Goal: Information Seeking & Learning: Learn about a topic

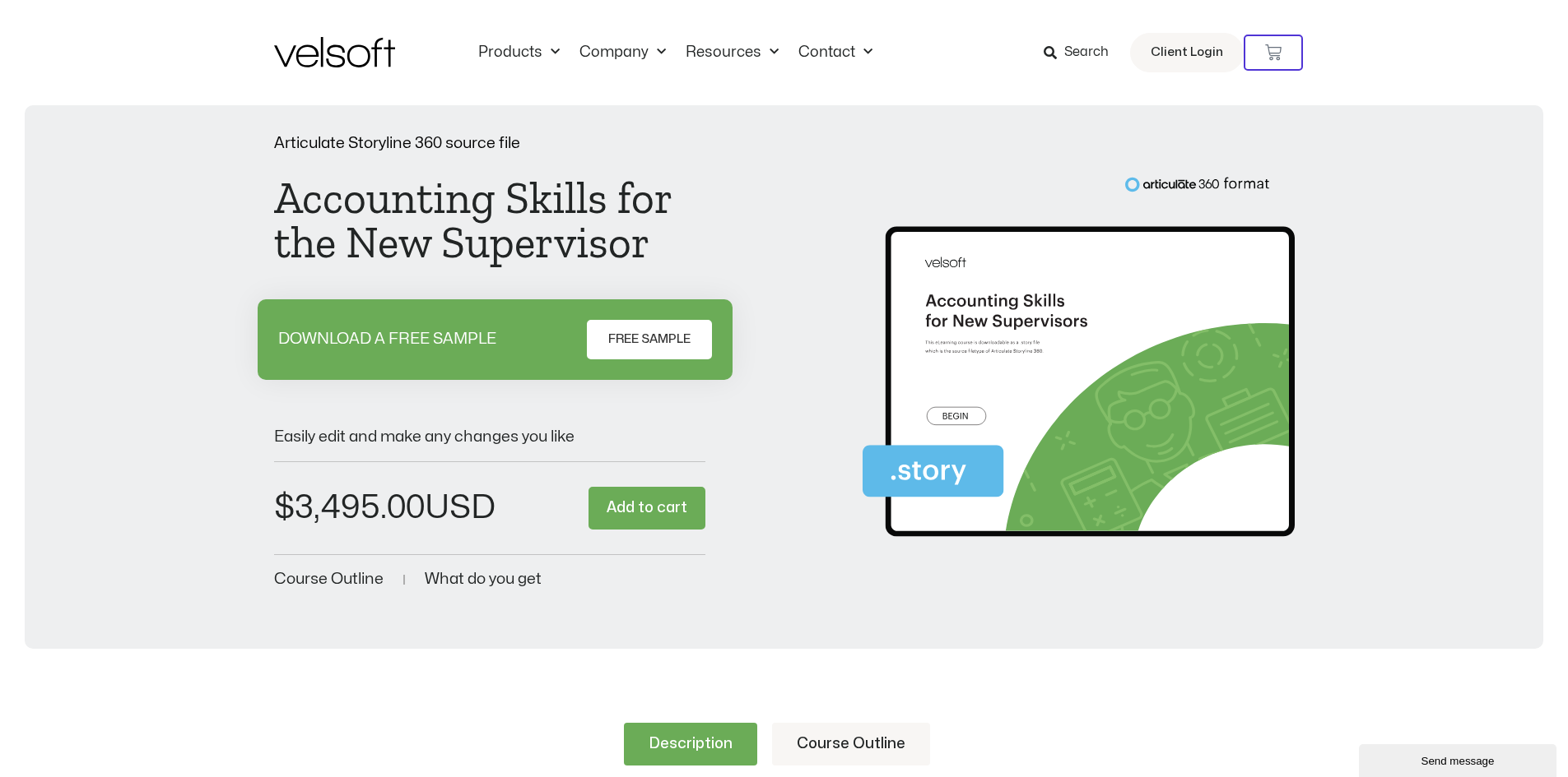
click at [1070, 43] on span "Search" at bounding box center [1086, 52] width 45 height 21
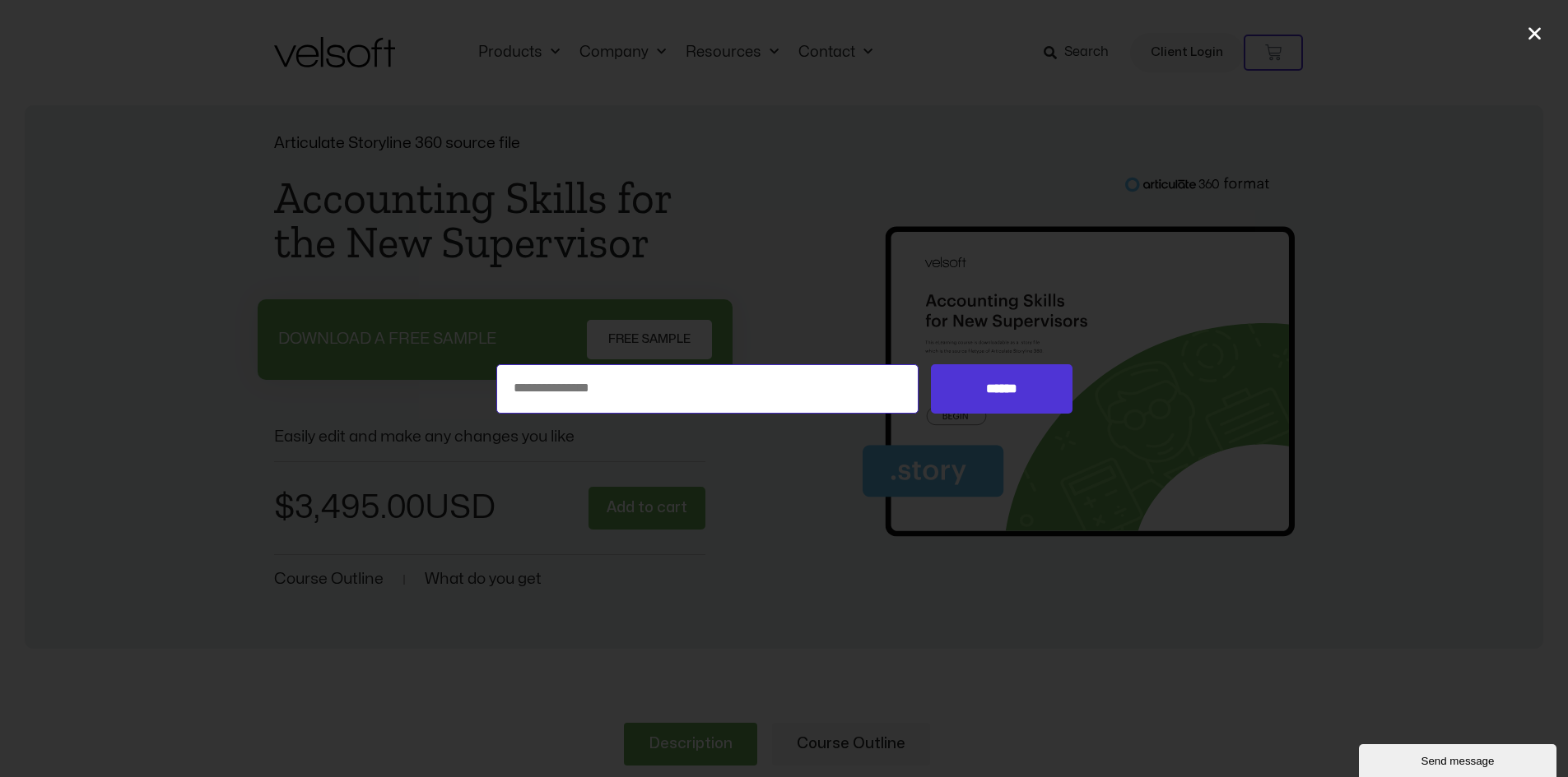
click at [682, 392] on input "Search for:" at bounding box center [707, 389] width 423 height 50
type input "**********"
click at [931, 364] on input "******" at bounding box center [1001, 389] width 141 height 50
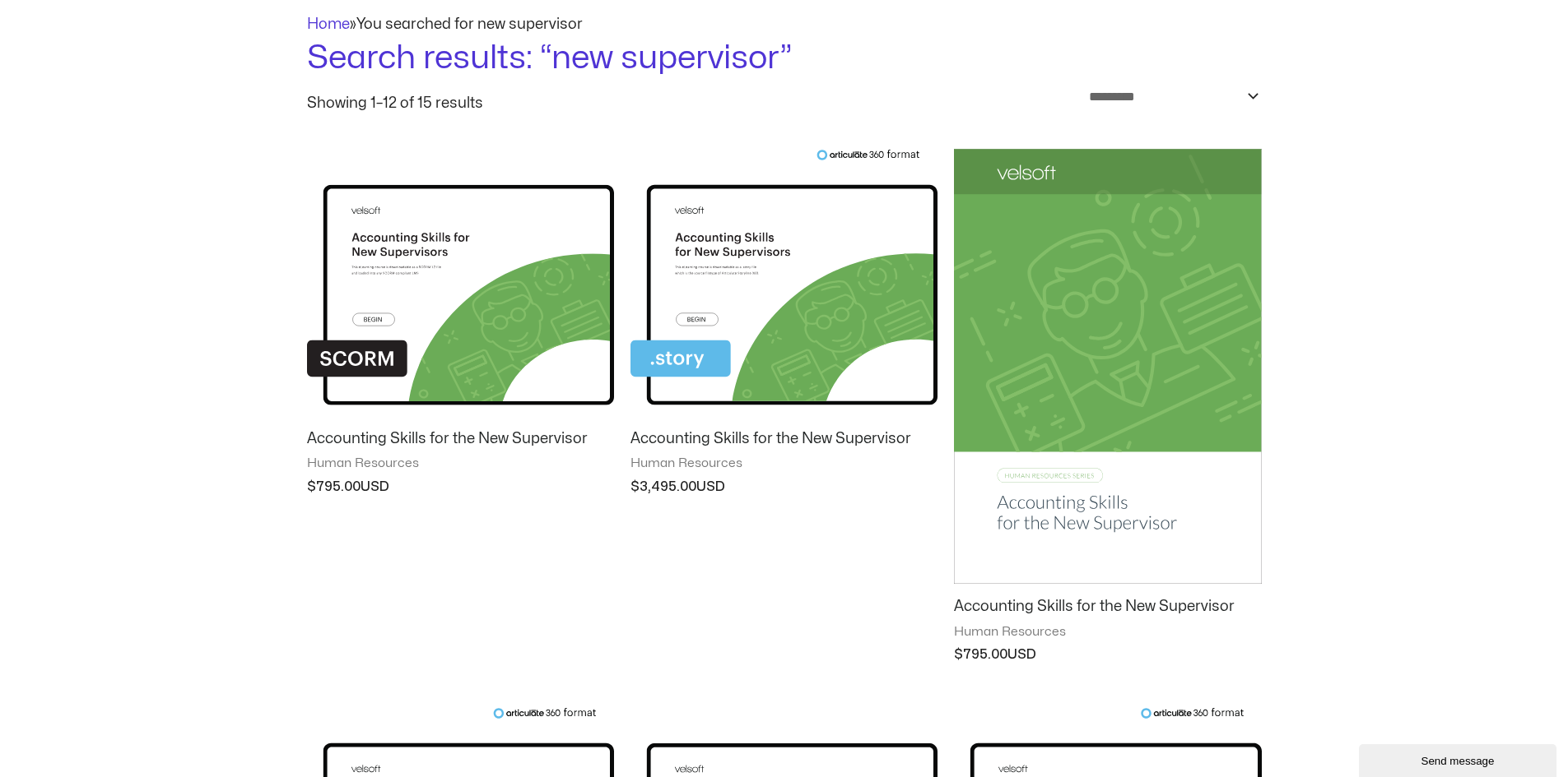
scroll to position [82, 0]
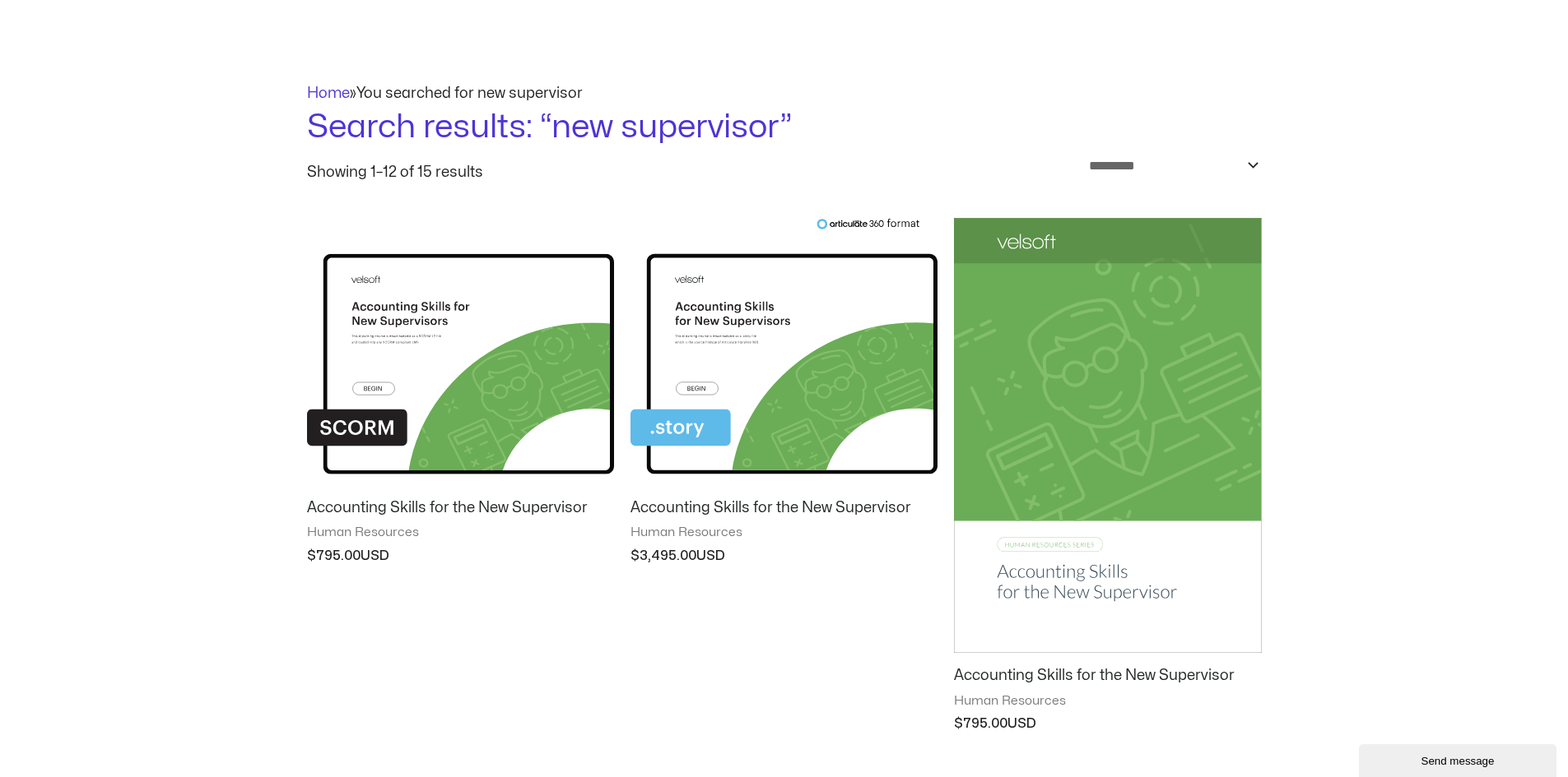
click at [1035, 579] on img at bounding box center [1107, 436] width 307 height 436
click at [1035, 580] on img at bounding box center [1107, 436] width 307 height 436
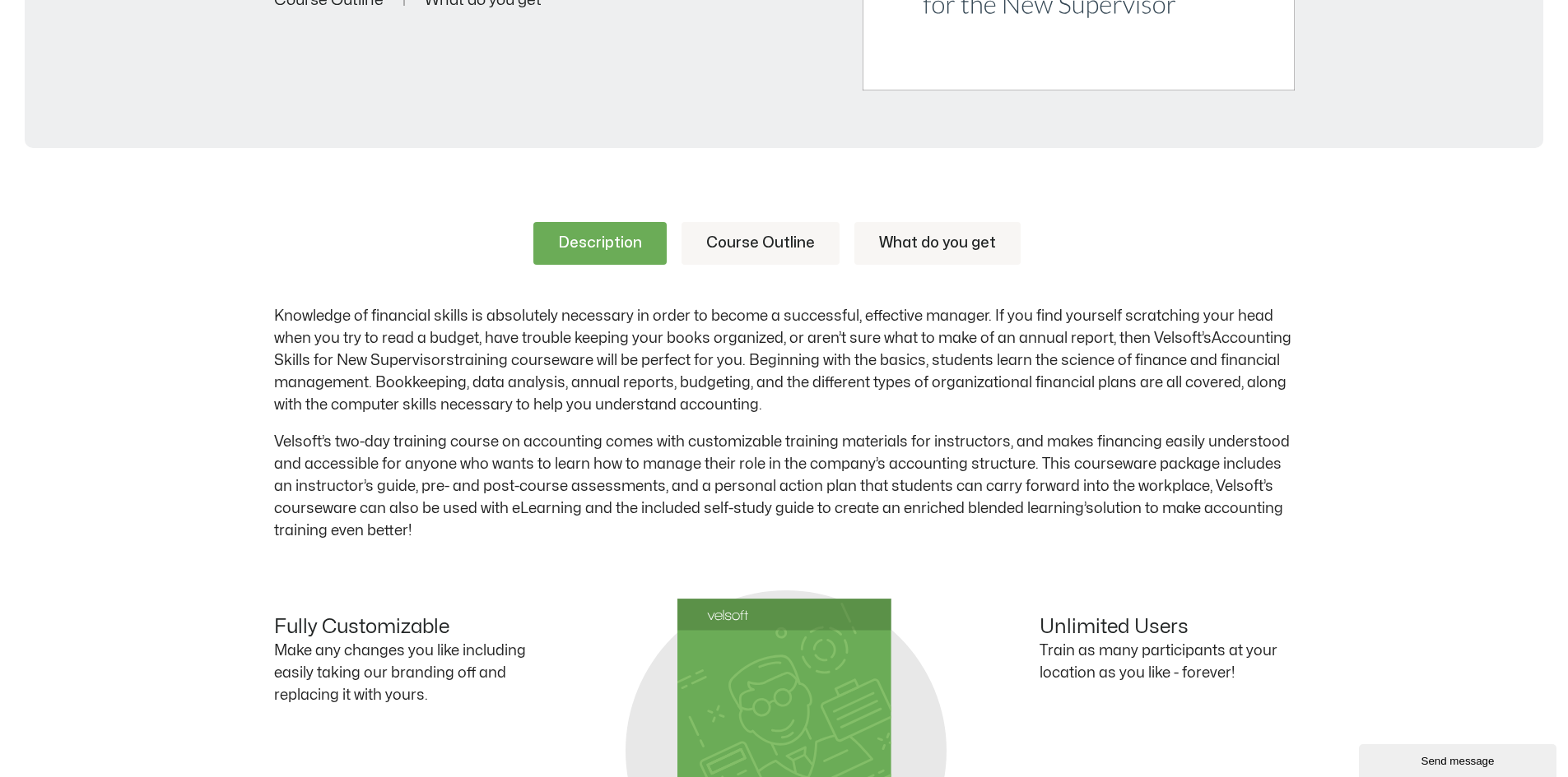
scroll to position [658, 0]
click at [754, 245] on link "Course Outline" at bounding box center [760, 242] width 158 height 43
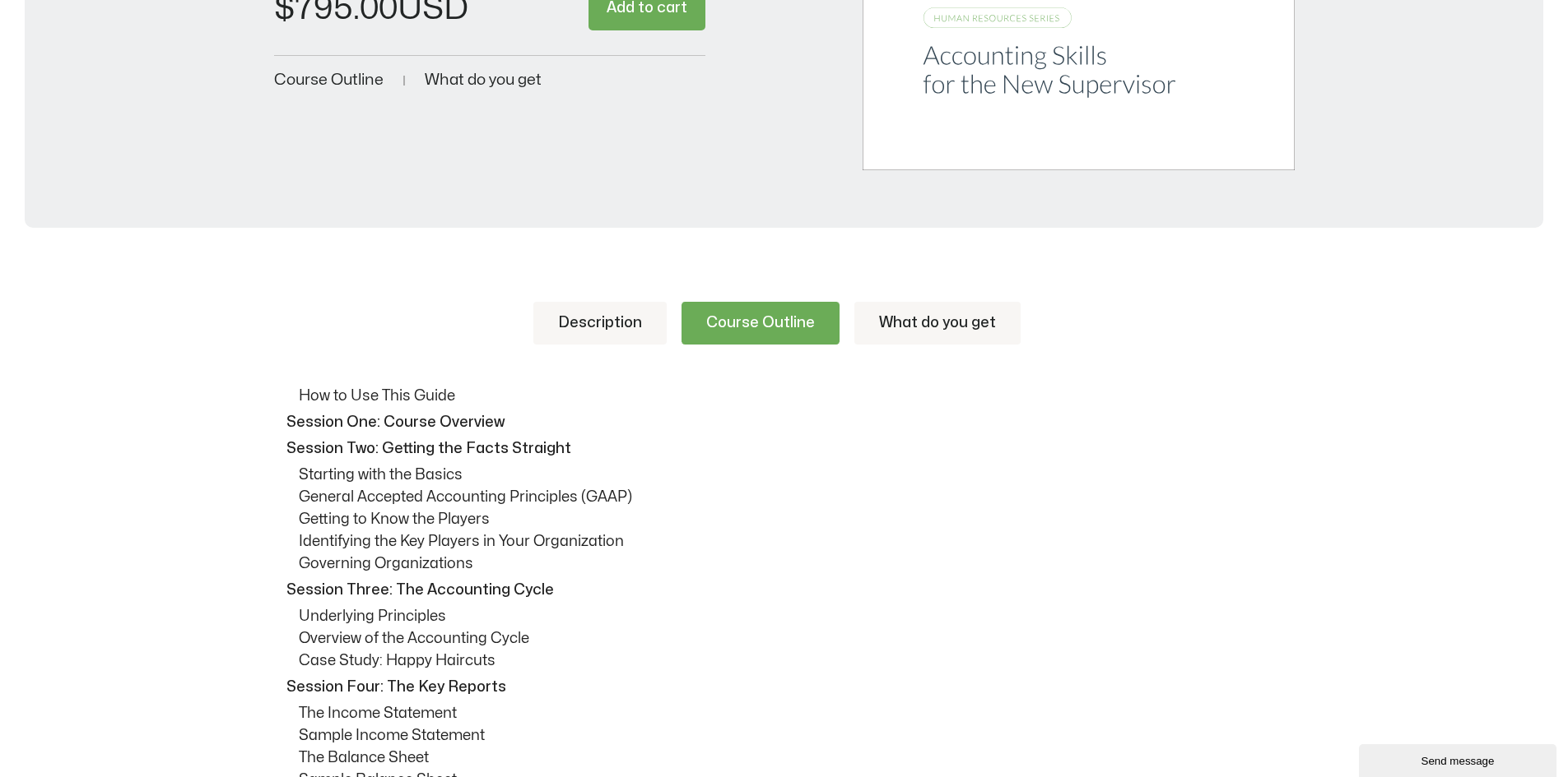
scroll to position [576, 0]
click at [915, 344] on link "What do you get" at bounding box center [938, 324] width 166 height 43
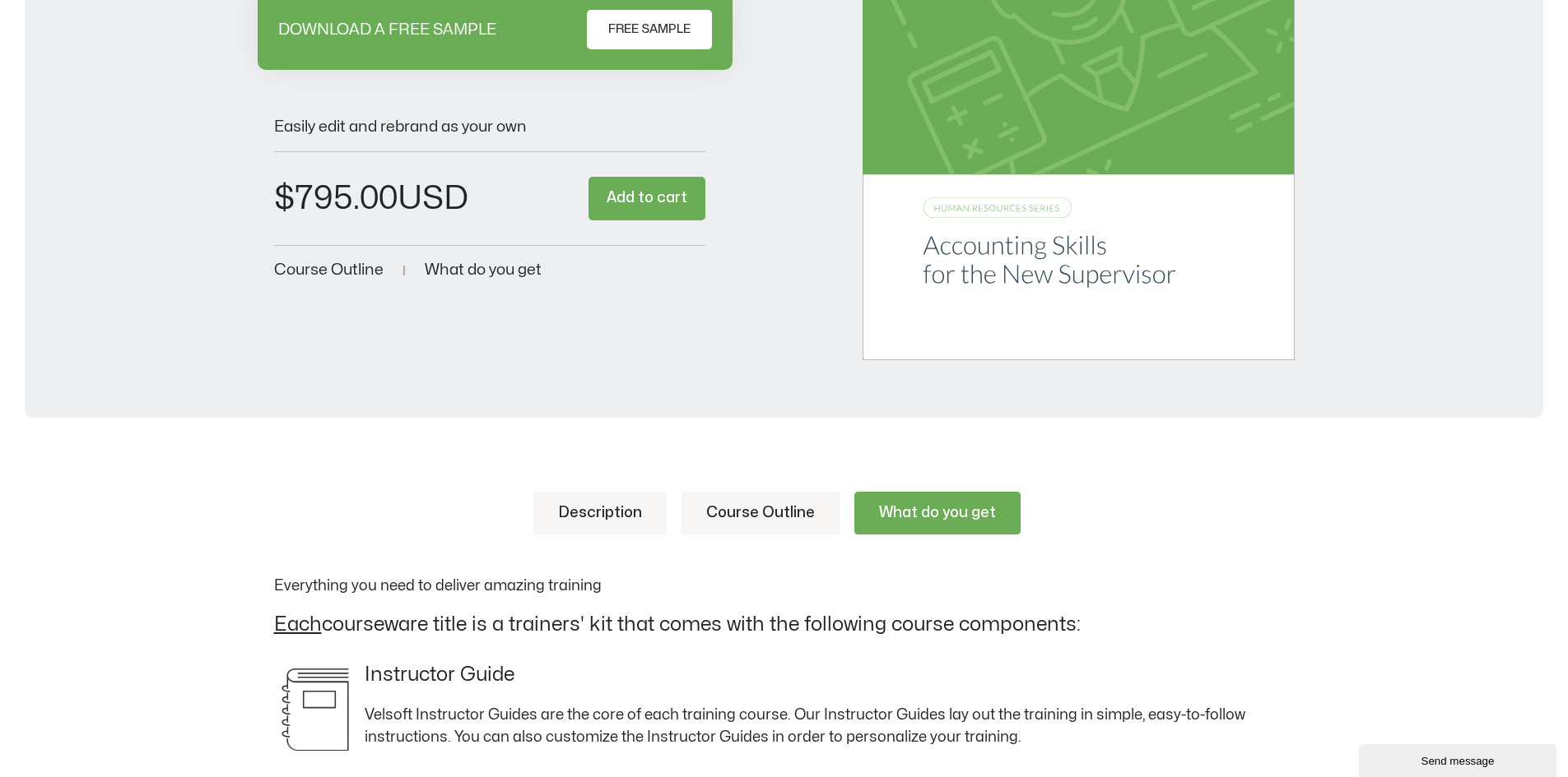
scroll to position [411, 0]
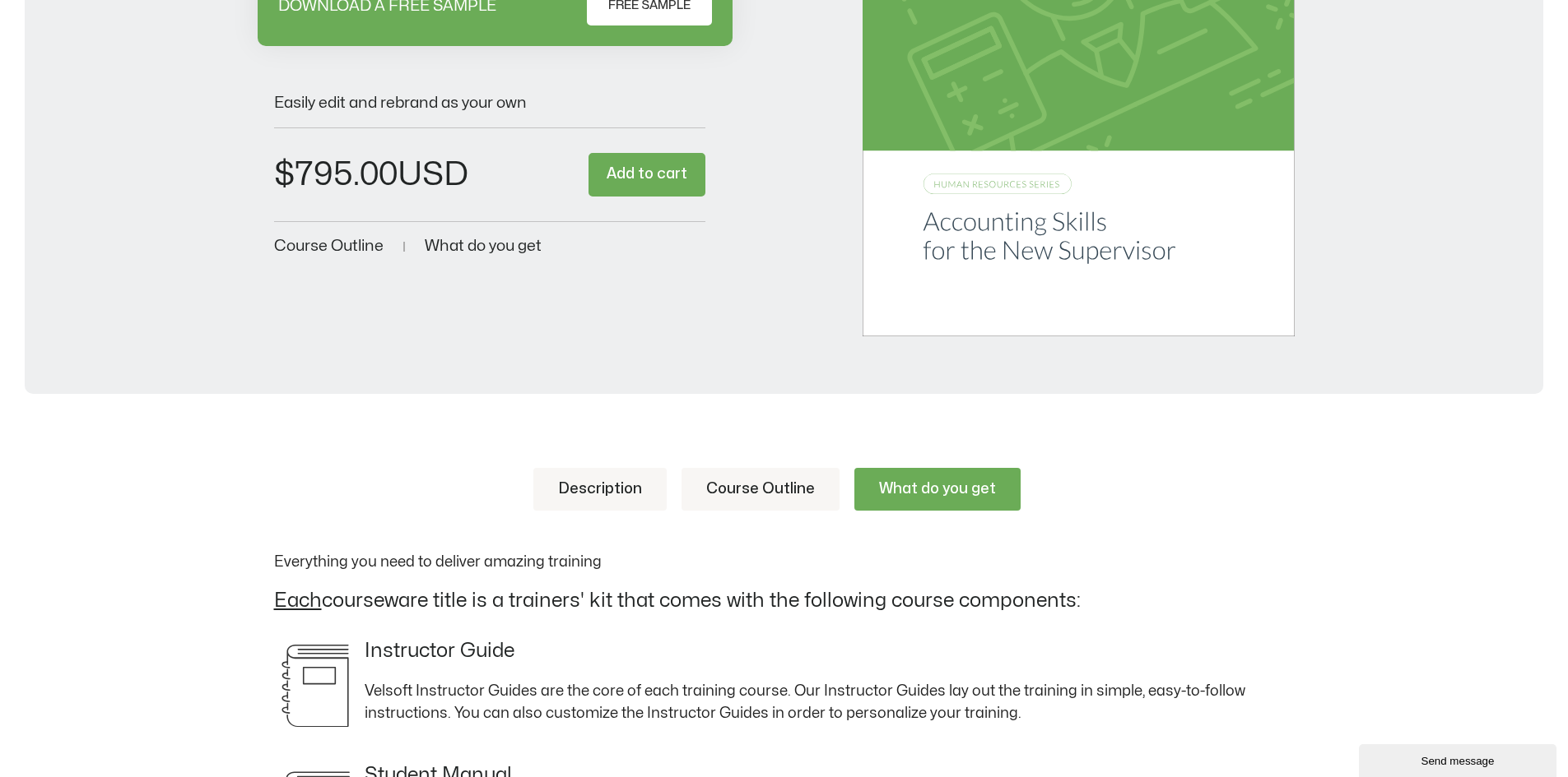
click at [753, 494] on link "Course Outline" at bounding box center [760, 489] width 158 height 43
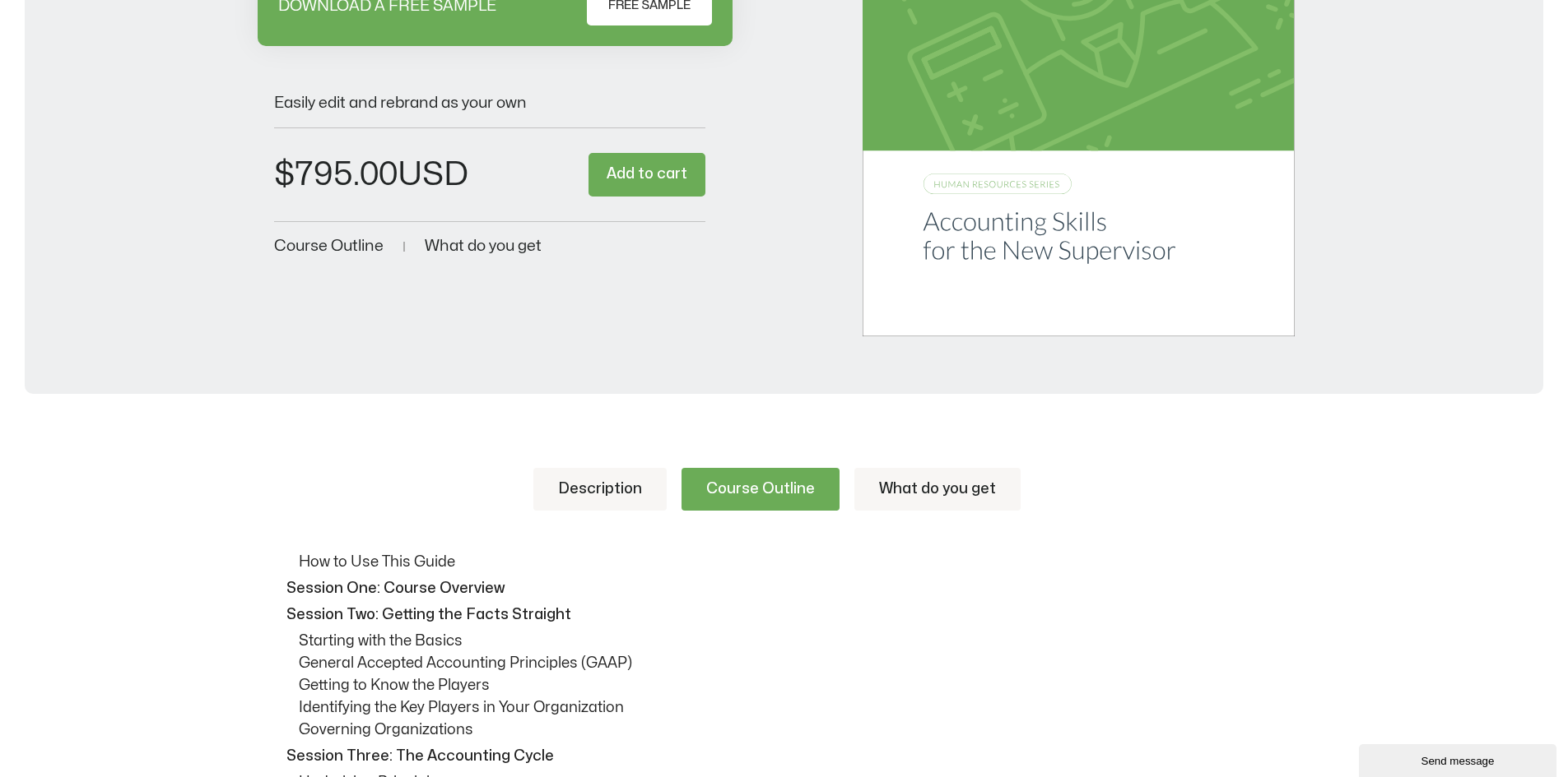
click at [629, 498] on link "Description" at bounding box center [600, 489] width 134 height 43
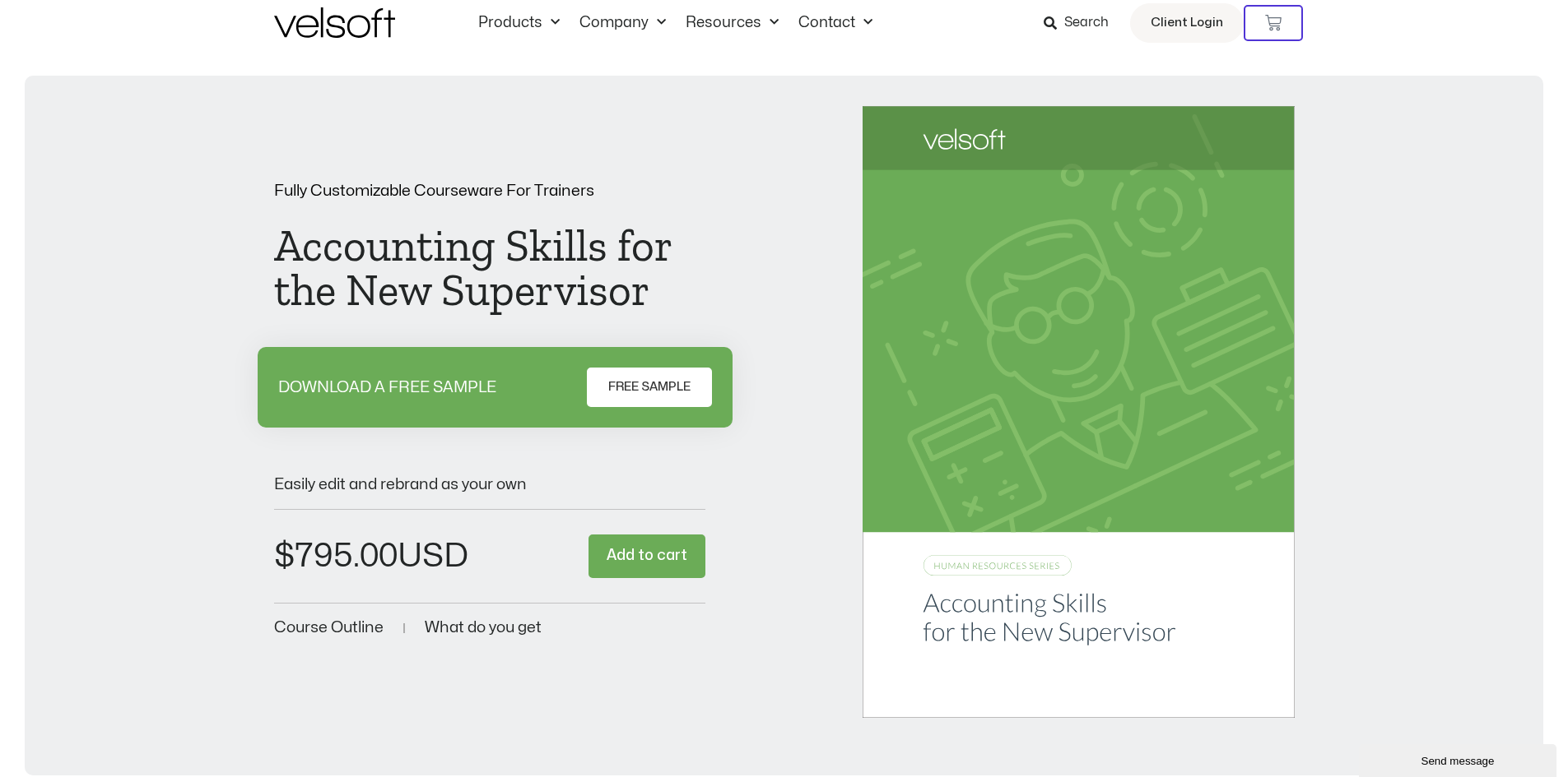
scroll to position [0, 0]
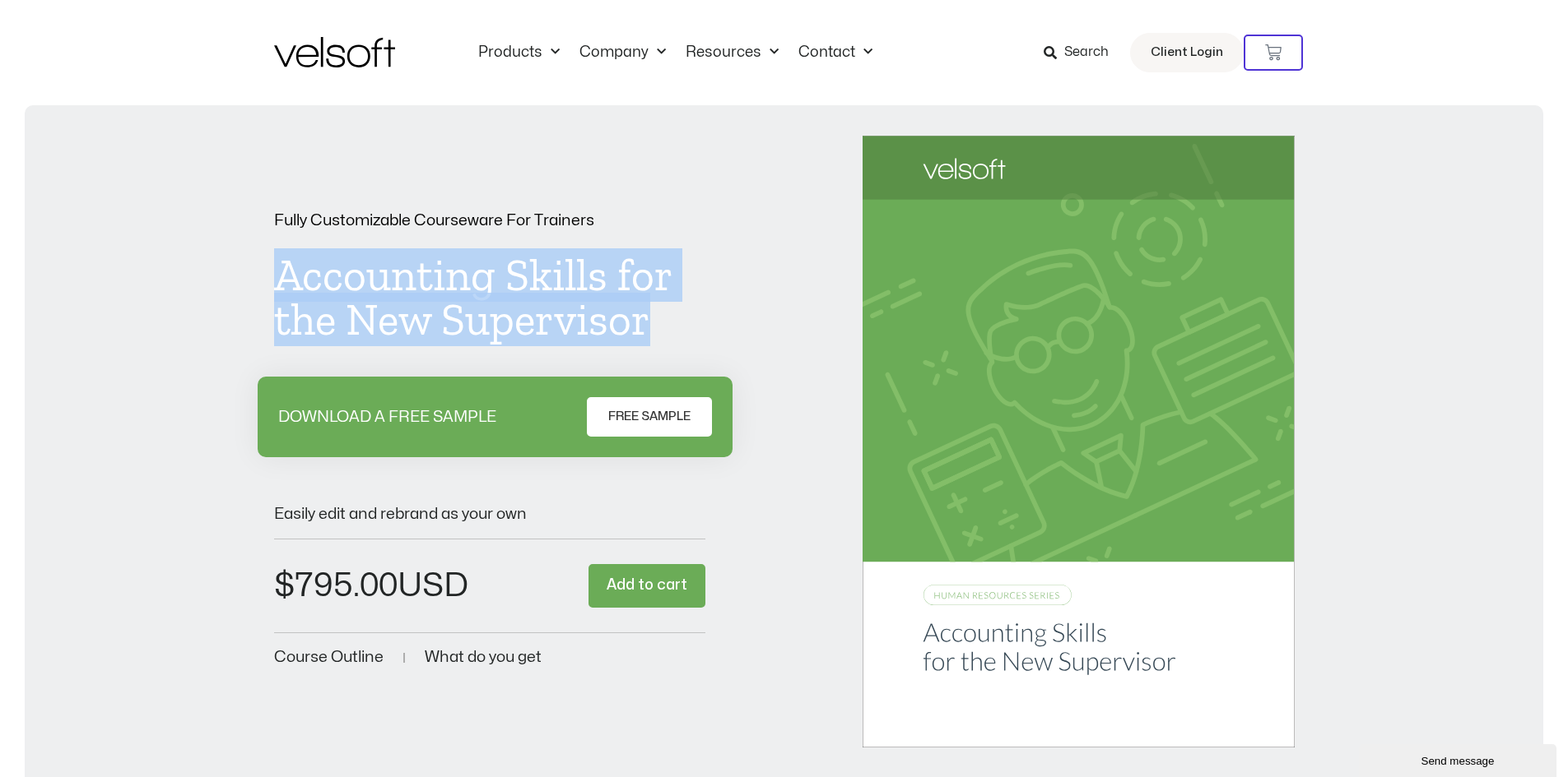
drag, startPoint x: 269, startPoint y: 278, endPoint x: 716, endPoint y: 324, distance: 449.4
click at [716, 324] on div "Fully Customizable Courseware For Trainers Accounting Skills for the New Superv…" at bounding box center [783, 441] width 1485 height 612
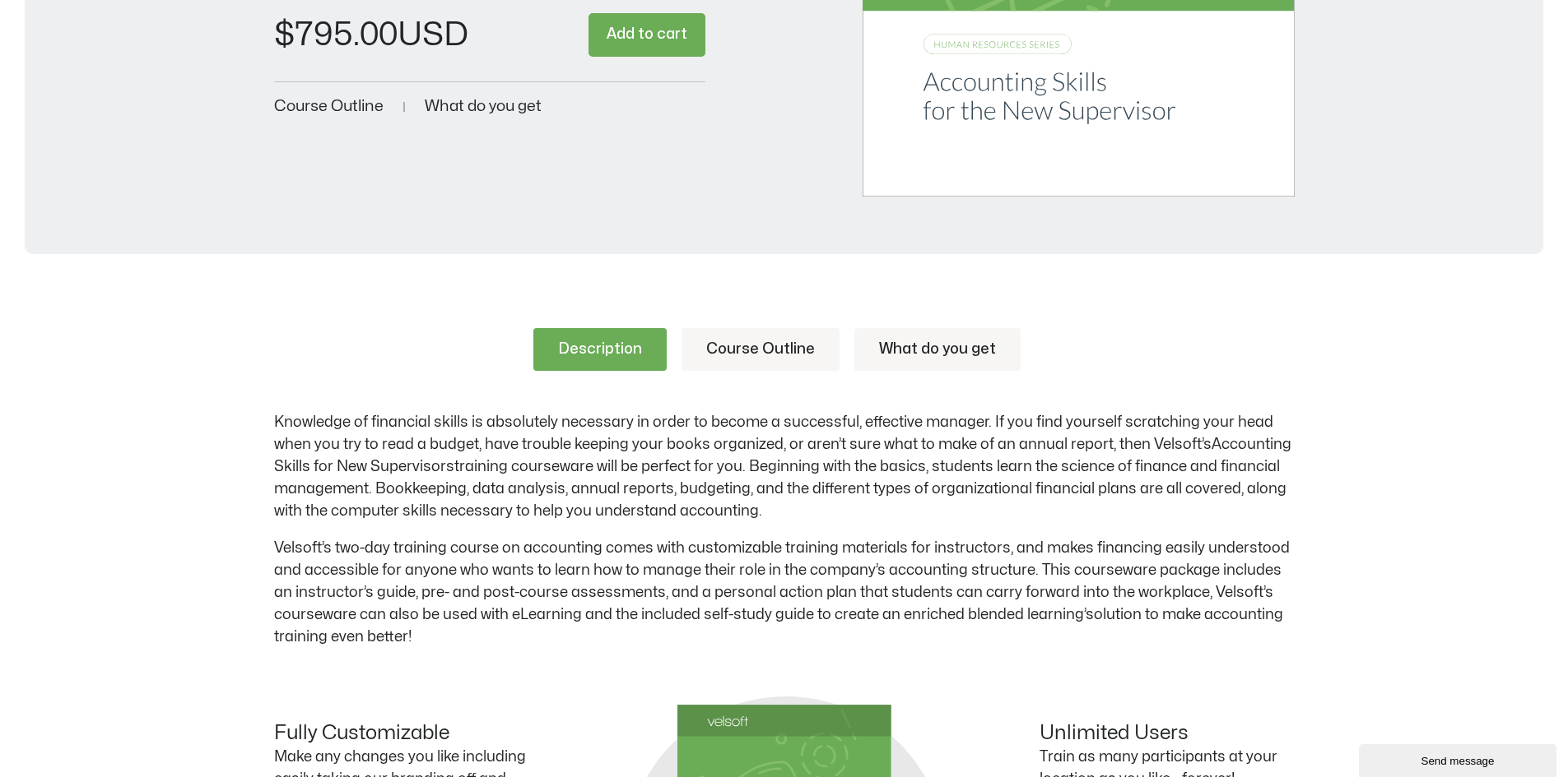
scroll to position [740, 0]
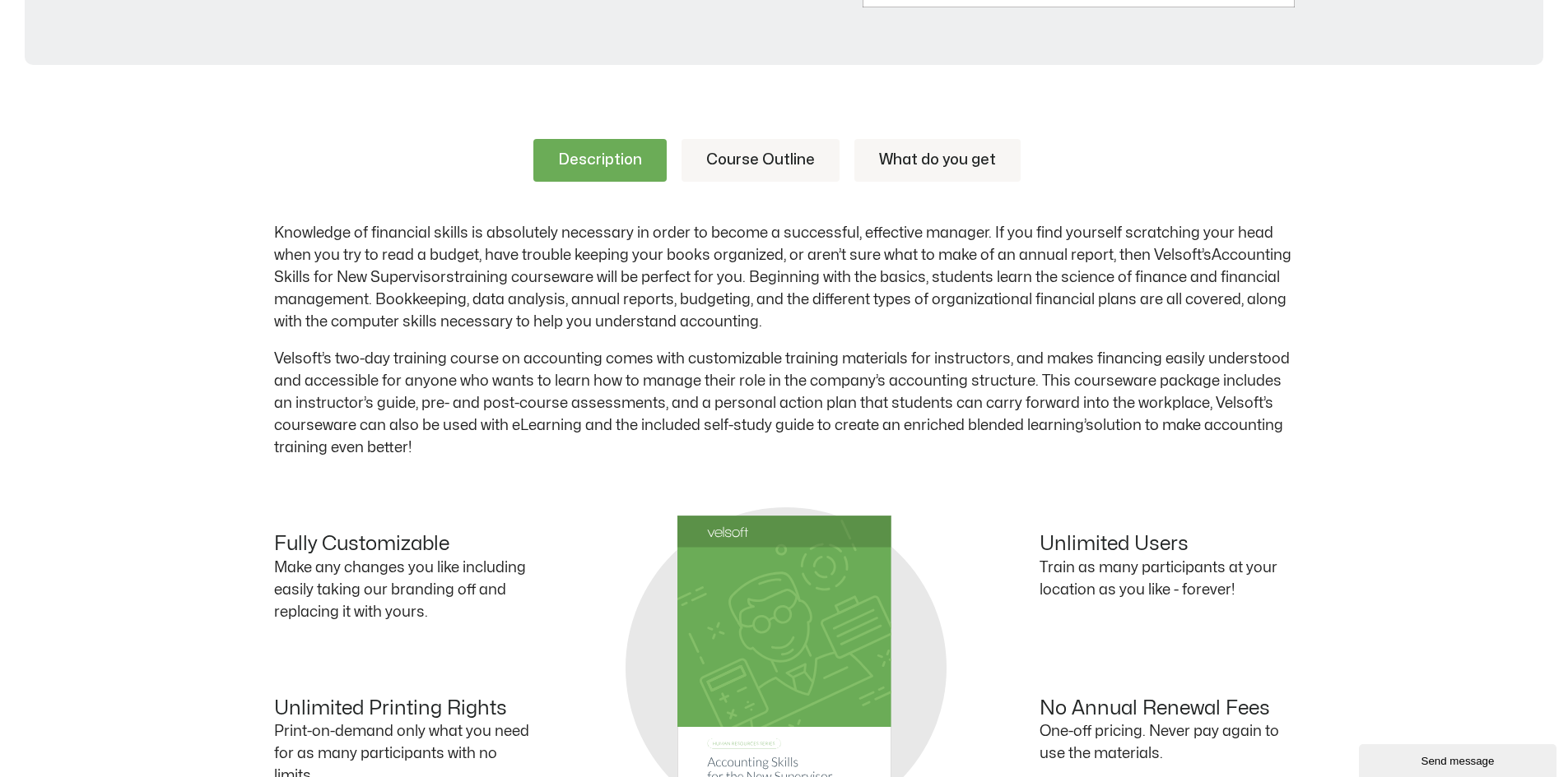
click at [734, 170] on link "Course Outline" at bounding box center [760, 160] width 158 height 43
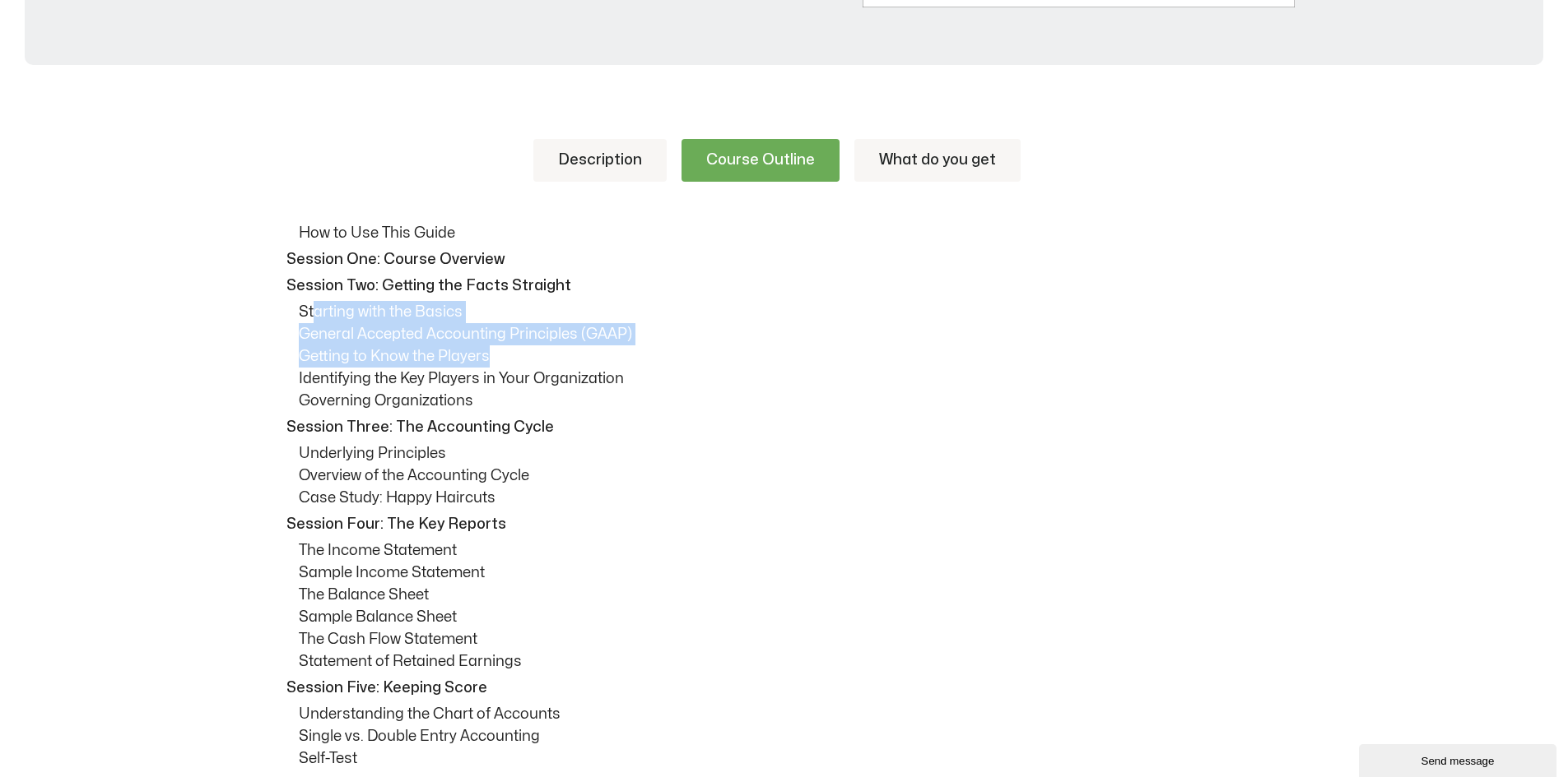
drag, startPoint x: 314, startPoint y: 316, endPoint x: 631, endPoint y: 359, distance: 319.9
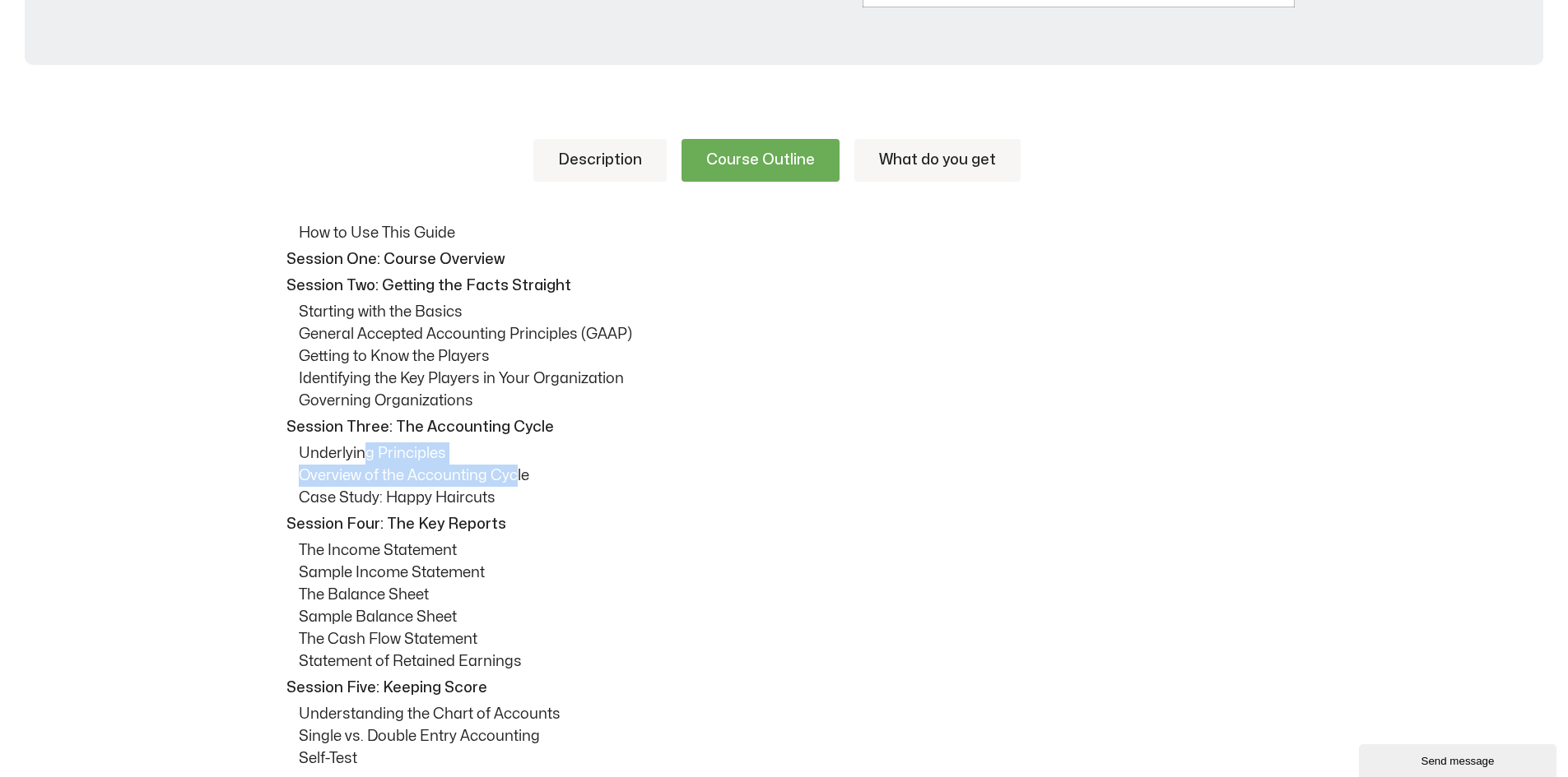
drag, startPoint x: 367, startPoint y: 462, endPoint x: 514, endPoint y: 464, distance: 147.0
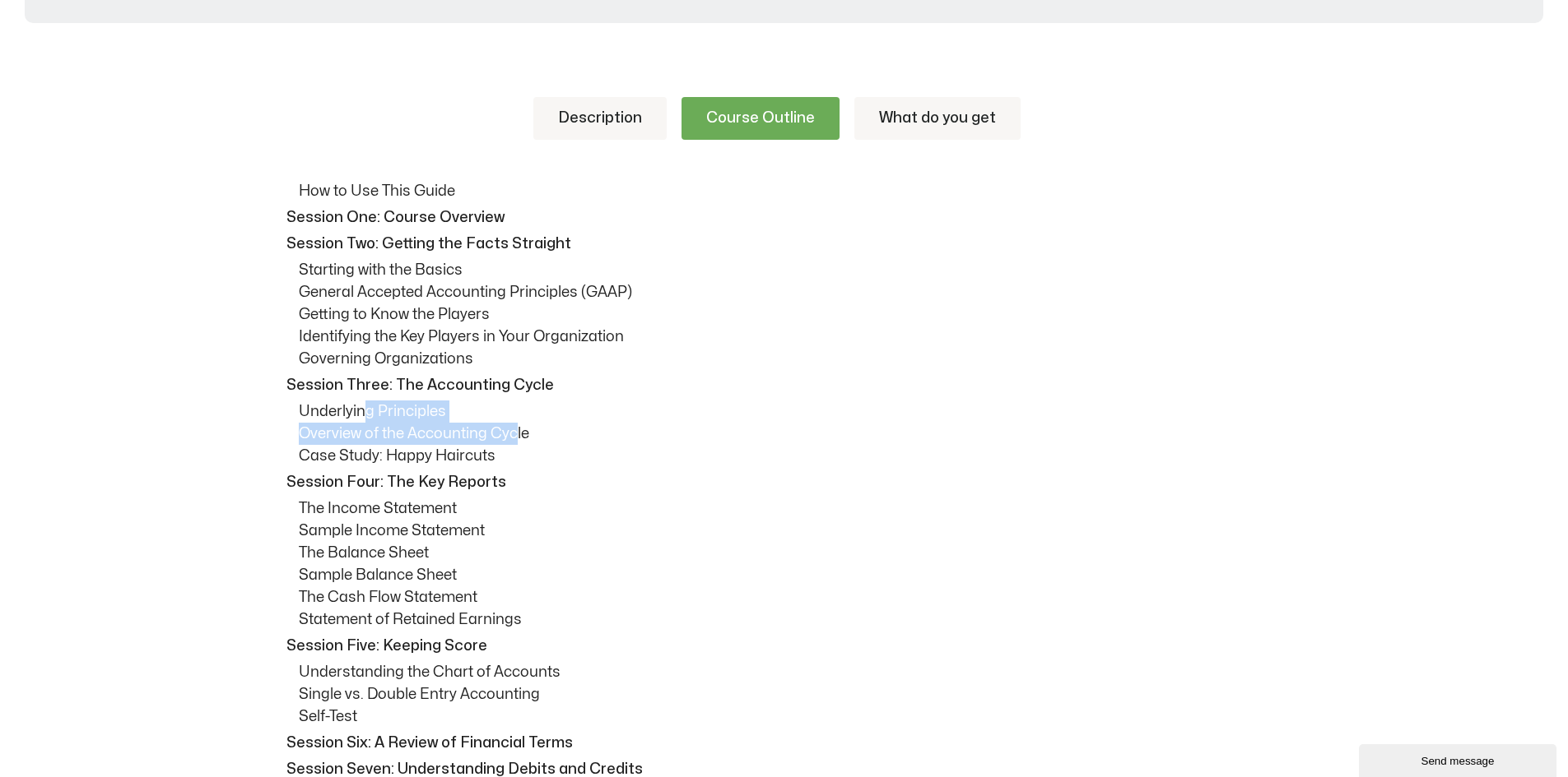
scroll to position [823, 0]
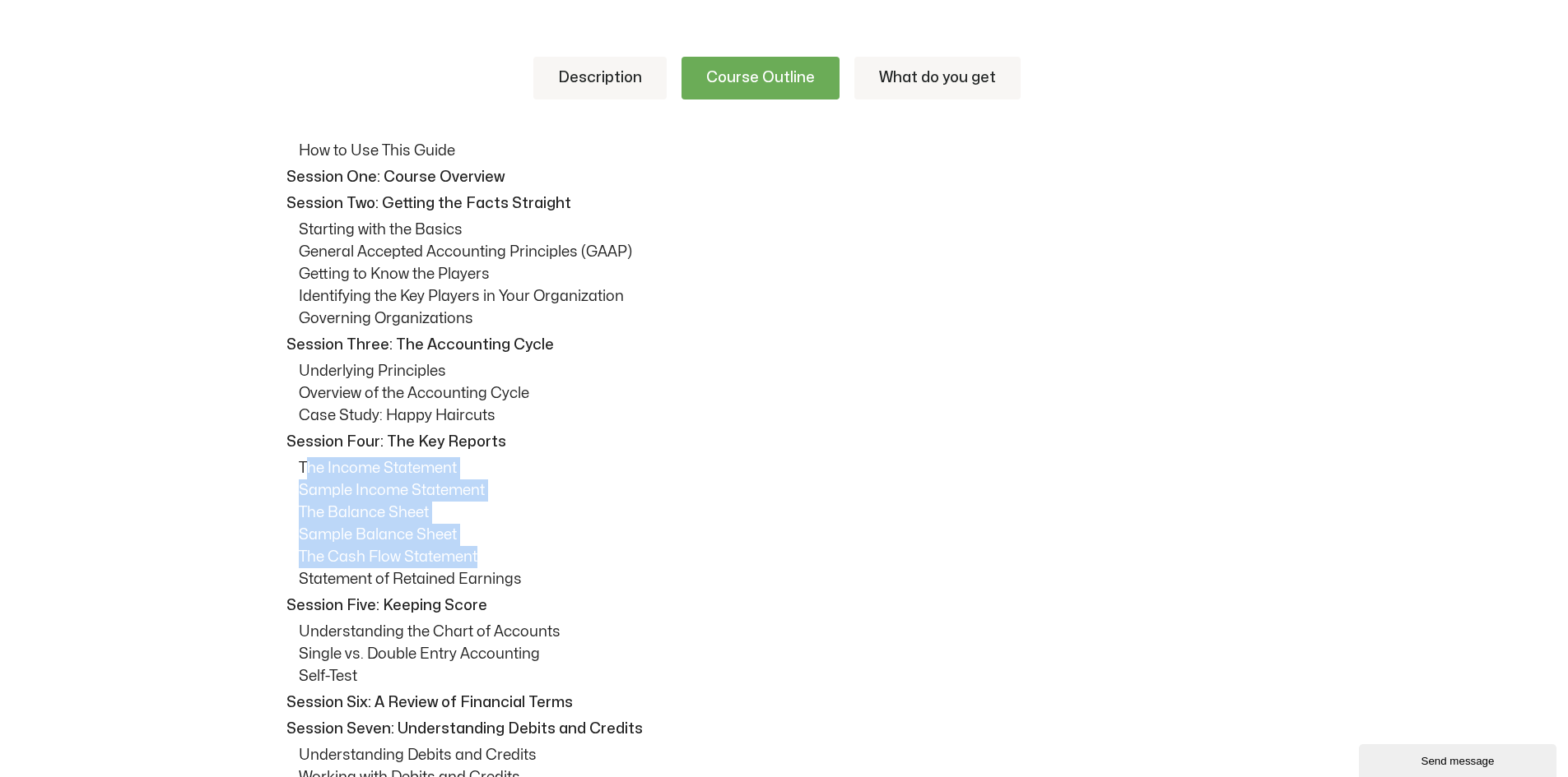
drag, startPoint x: 309, startPoint y: 476, endPoint x: 506, endPoint y: 564, distance: 215.8
click at [506, 564] on div "How to Use This Guide Session One: Course Overview Session Two: Getting the Fac…" at bounding box center [784, 729] width 1021 height 1178
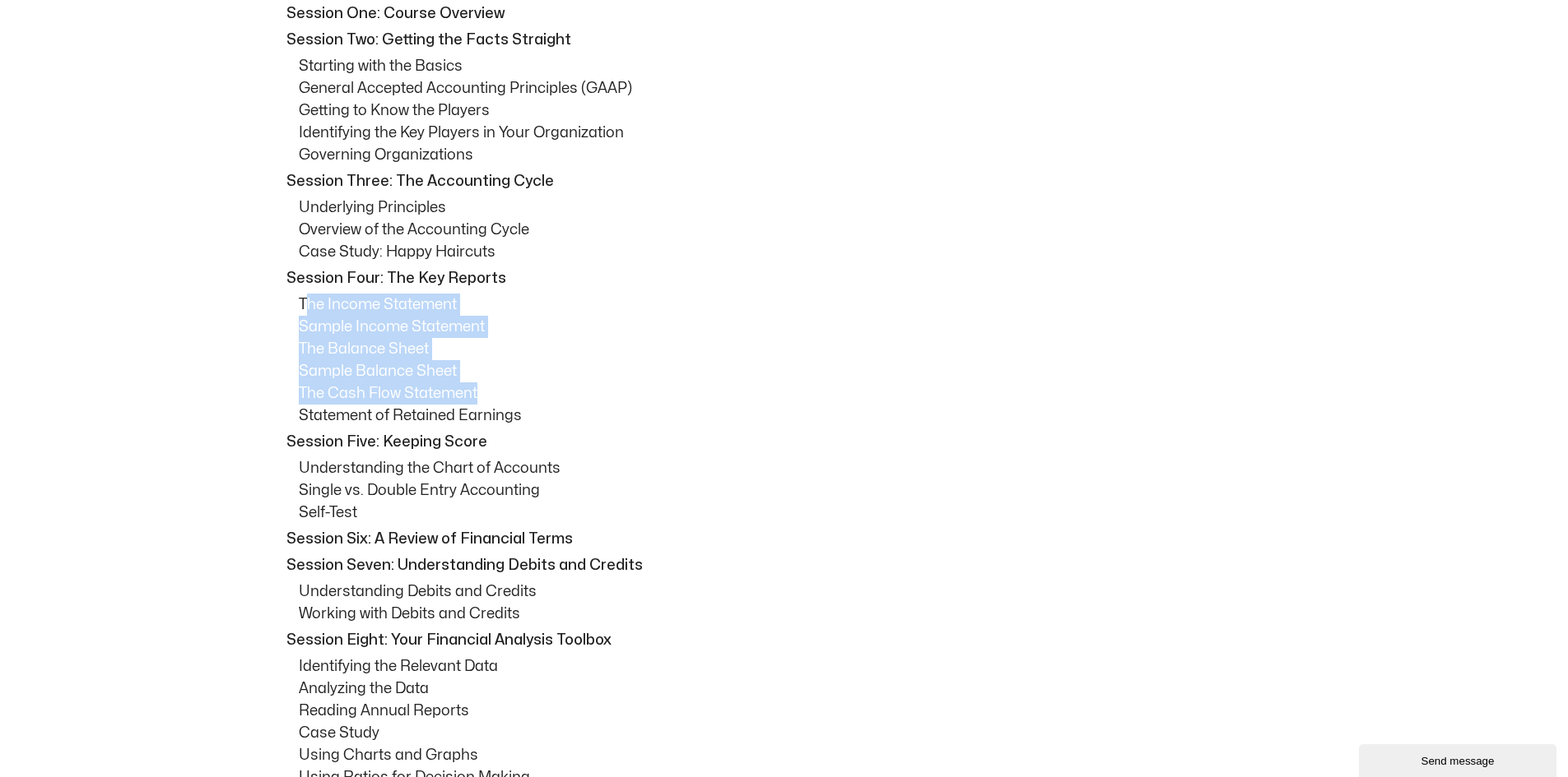
scroll to position [987, 0]
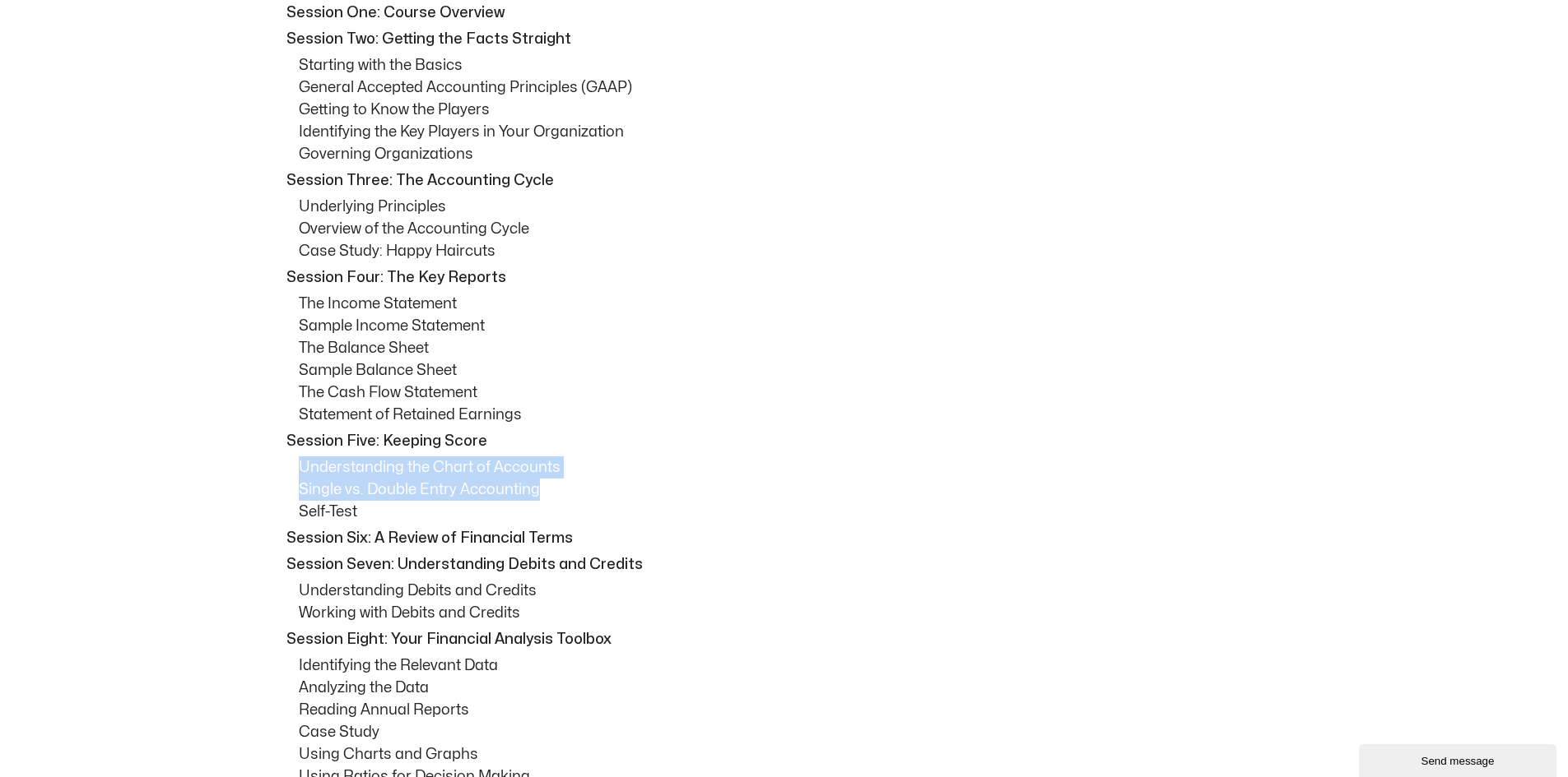
drag, startPoint x: 298, startPoint y: 474, endPoint x: 555, endPoint y: 494, distance: 257.8
click at [555, 494] on div "How to Use This Guide Session One: Course Overview Session Two: Getting the Fac…" at bounding box center [784, 564] width 1021 height 1178
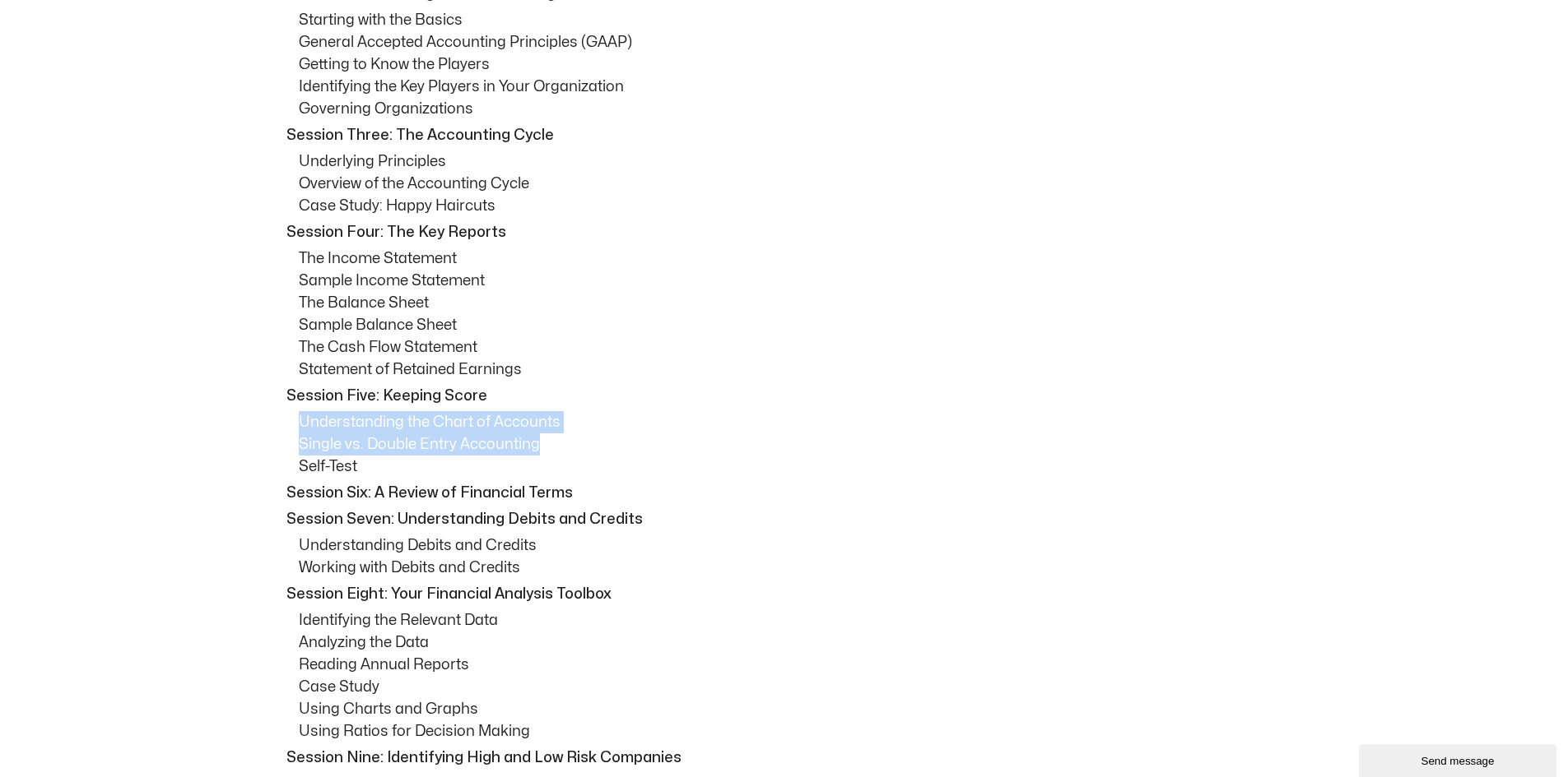
scroll to position [1152, 0]
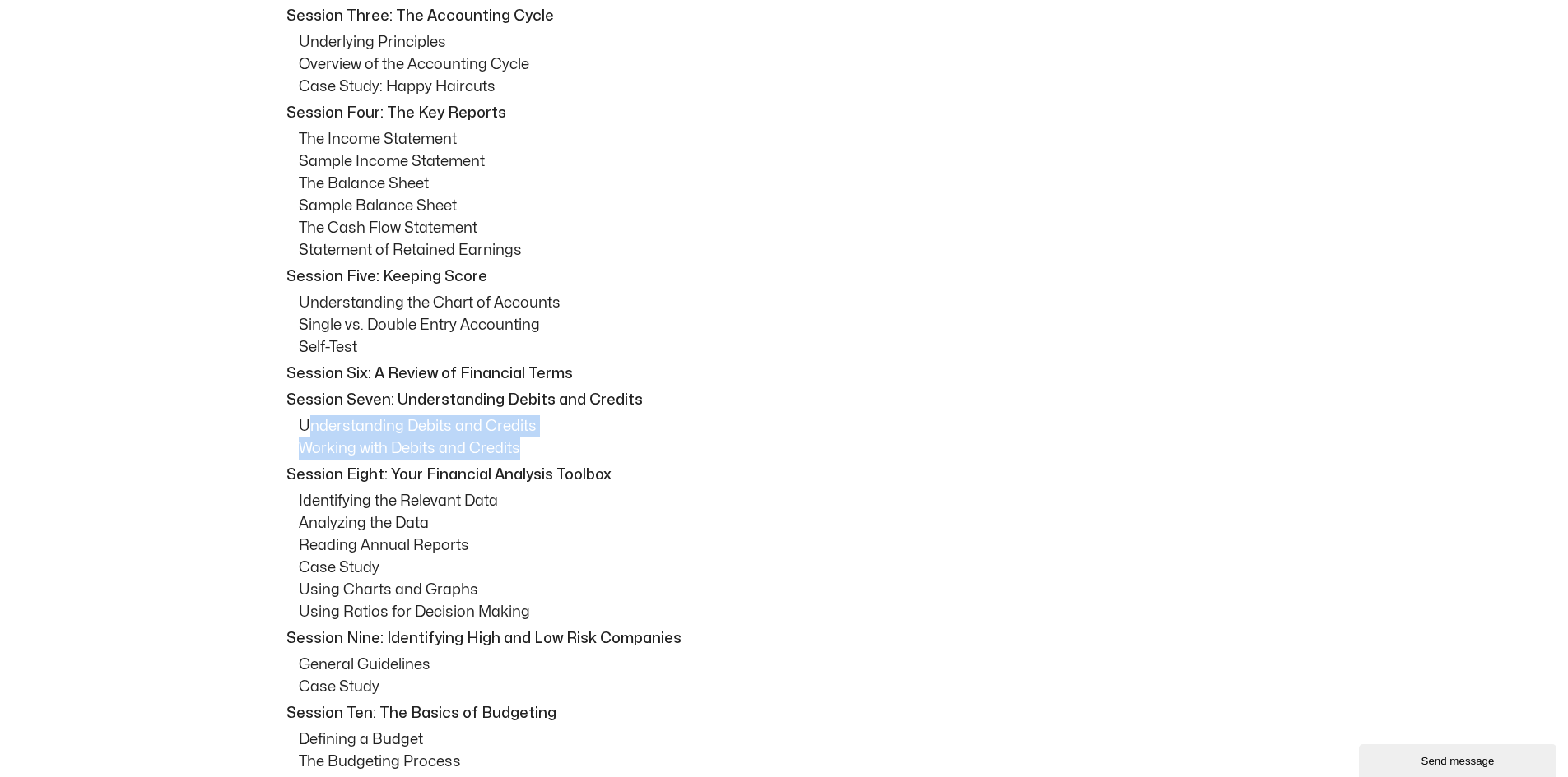
drag, startPoint x: 307, startPoint y: 430, endPoint x: 539, endPoint y: 446, distance: 232.6
click at [539, 446] on div "How to Use This Guide Session One: Course Overview Session Two: Getting the Fac…" at bounding box center [784, 400] width 1021 height 1178
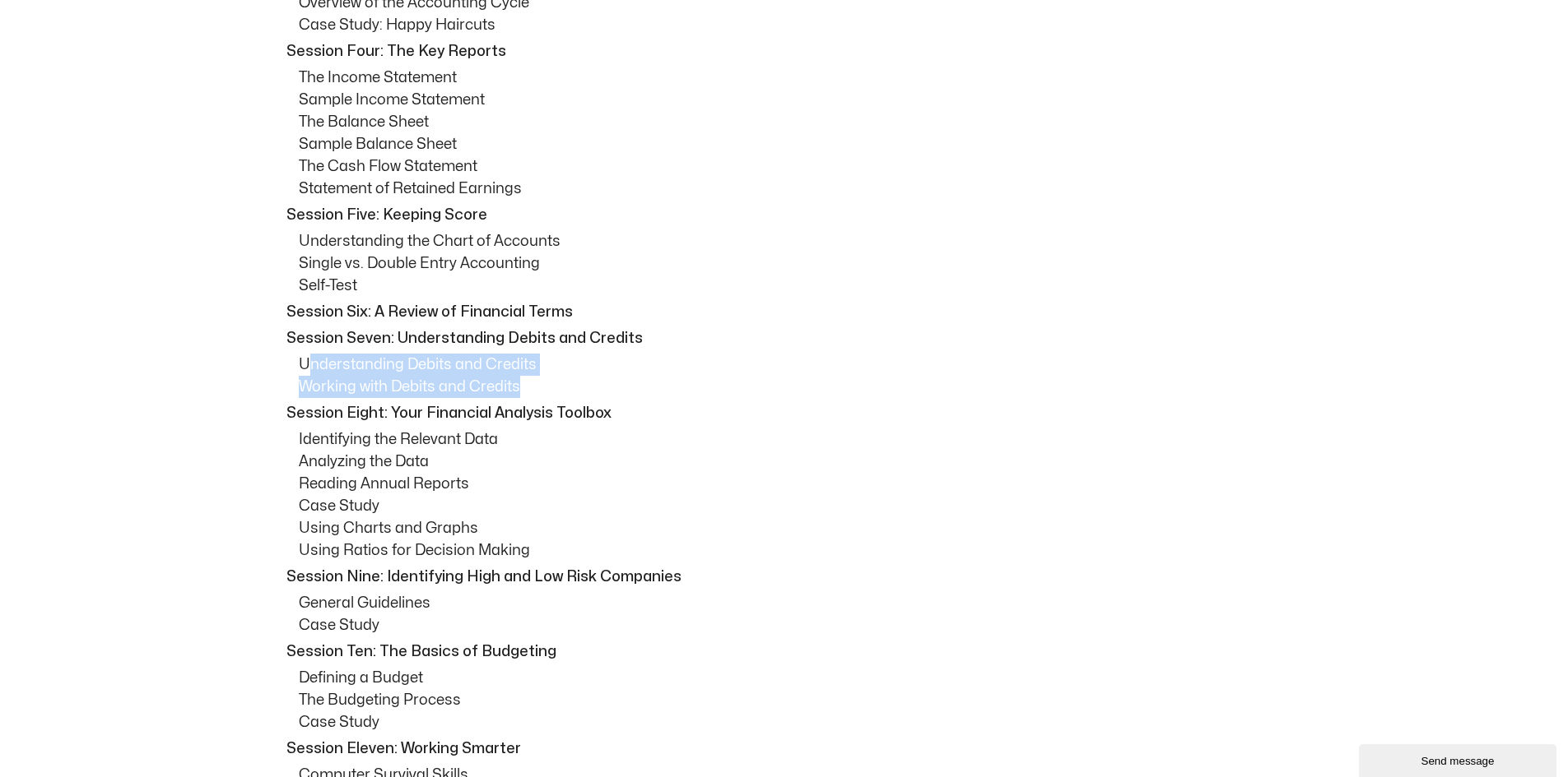
scroll to position [1316, 0]
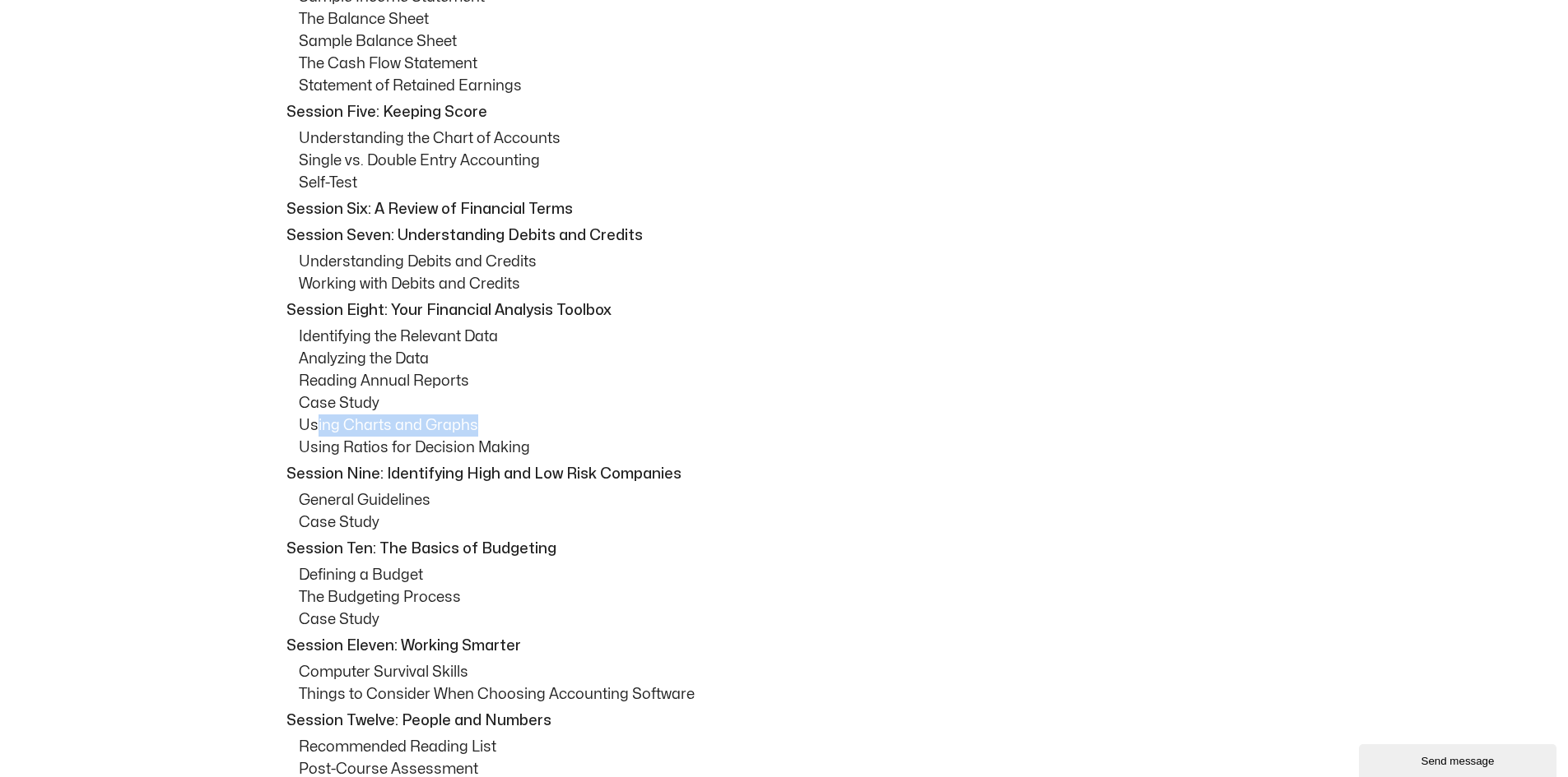
drag, startPoint x: 315, startPoint y: 417, endPoint x: 528, endPoint y: 420, distance: 213.0
click at [528, 420] on p "Using Charts and Graphs" at bounding box center [796, 425] width 996 height 22
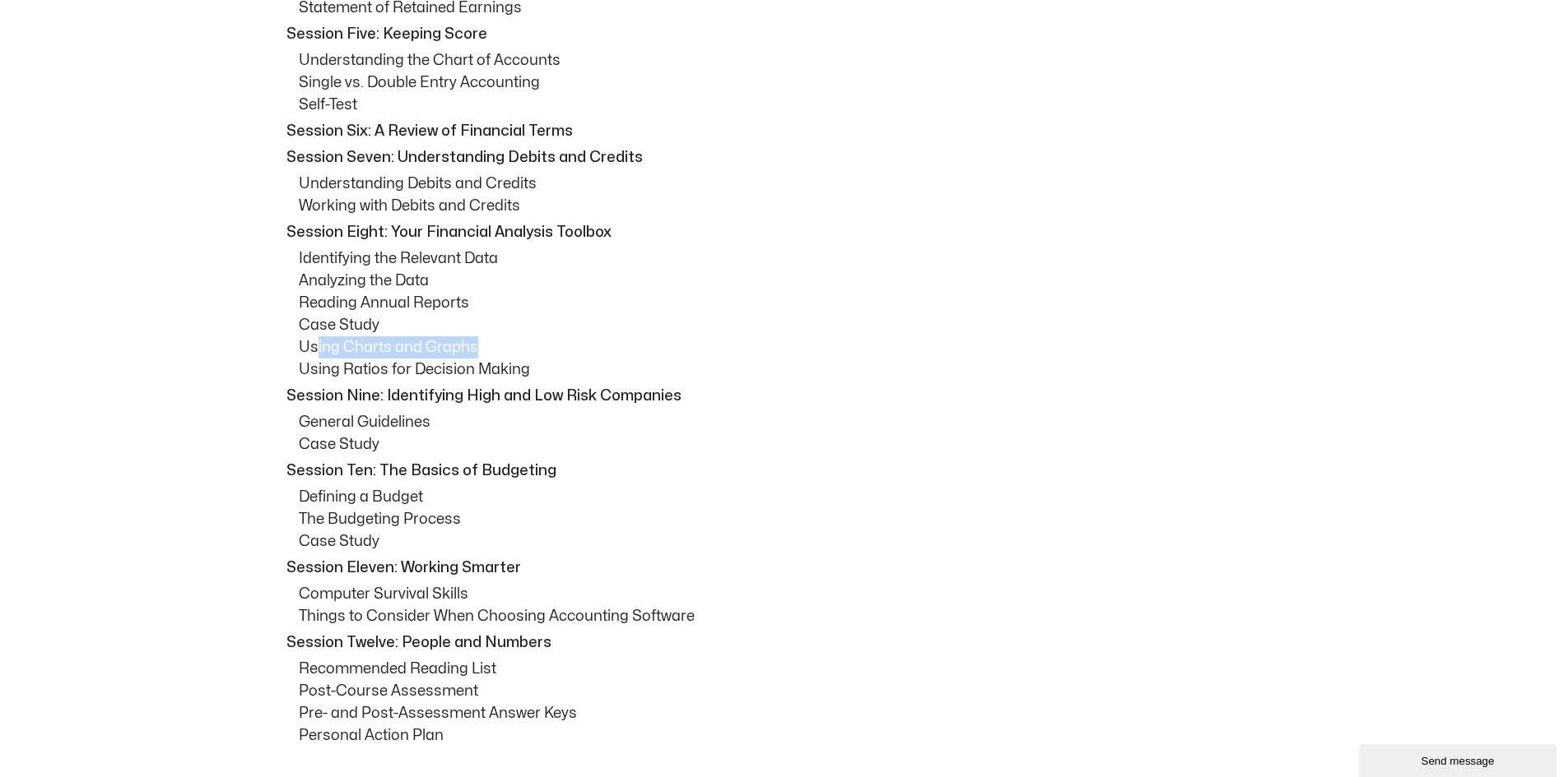
scroll to position [1399, 0]
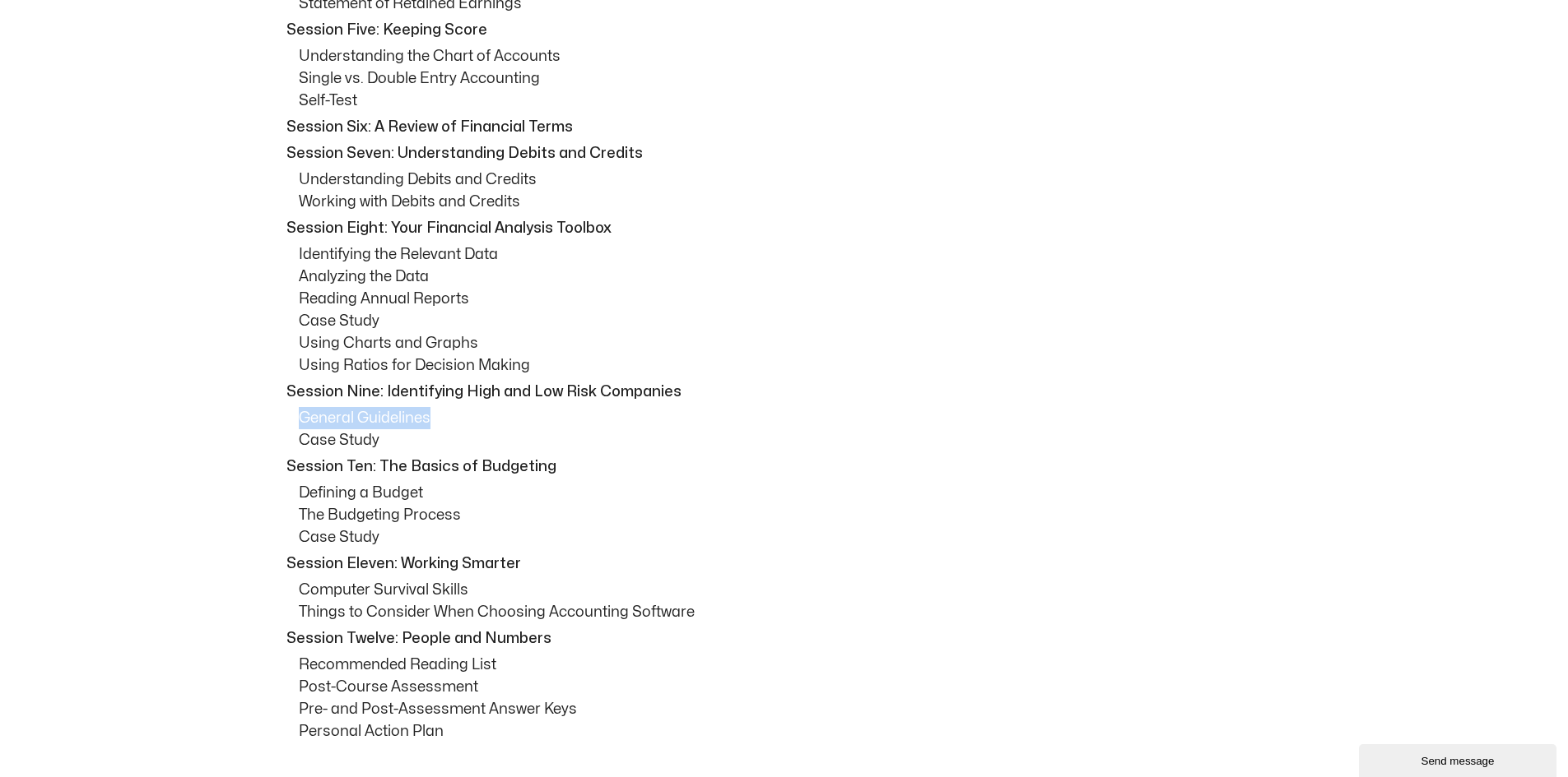
drag, startPoint x: 302, startPoint y: 411, endPoint x: 442, endPoint y: 411, distance: 140.0
click at [442, 411] on div "How to Use This Guide Session One: Course Overview Session Two: Getting the Fac…" at bounding box center [784, 153] width 1021 height 1178
drag, startPoint x: 339, startPoint y: 498, endPoint x: 456, endPoint y: 538, distance: 123.6
click at [456, 538] on div "How to Use This Guide Session One: Course Overview Session Two: Getting the Fac…" at bounding box center [784, 153] width 1021 height 1178
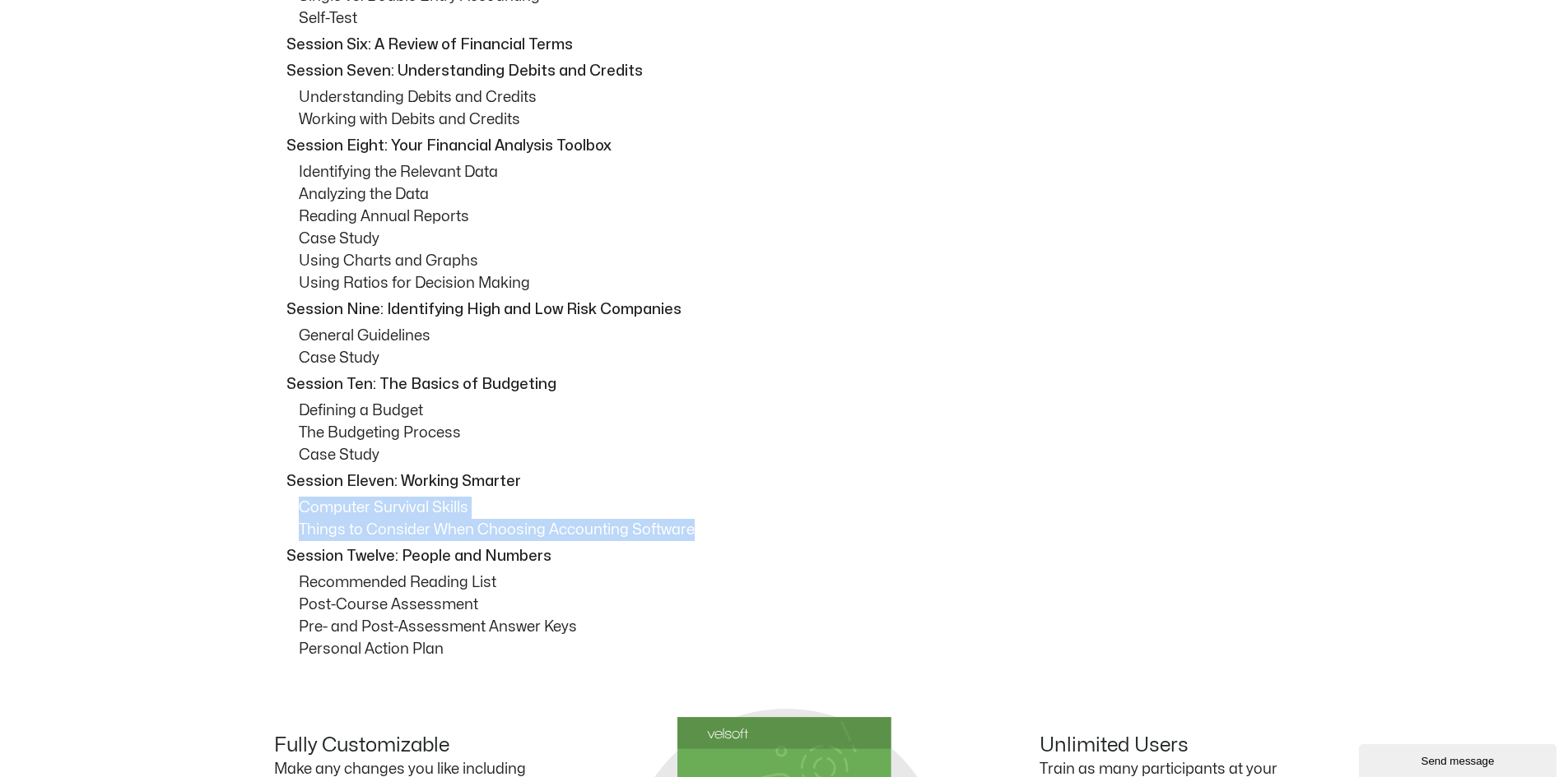
drag, startPoint x: 299, startPoint y: 508, endPoint x: 708, endPoint y: 530, distance: 409.6
click at [708, 530] on div "How to Use This Guide Session One: Course Overview Session Two: Getting the Fac…" at bounding box center [784, 71] width 1021 height 1178
click at [696, 522] on p "Things to Consider When Choosing Accounting Software" at bounding box center [796, 529] width 996 height 22
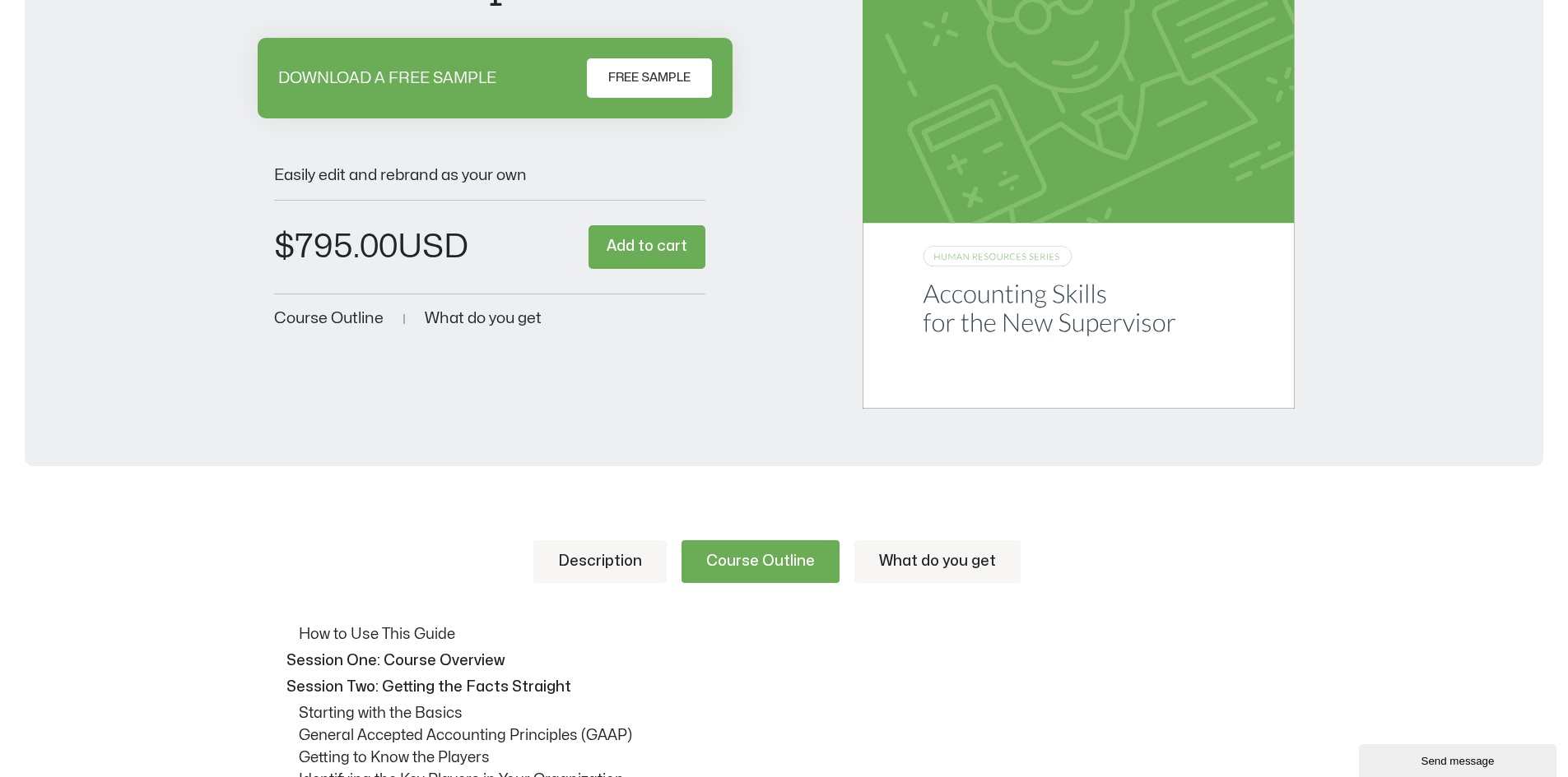
scroll to position [658, 0]
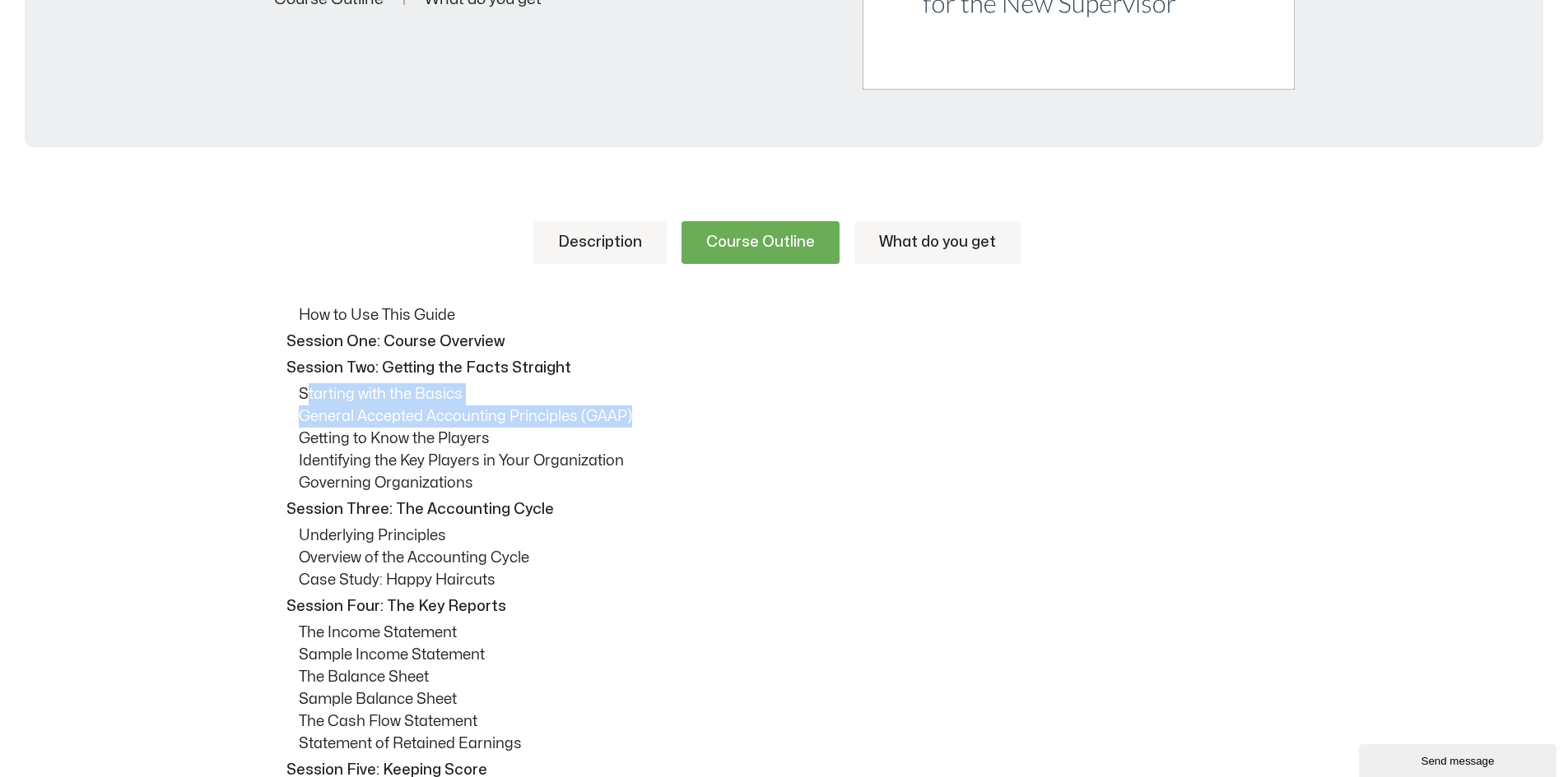
drag, startPoint x: 305, startPoint y: 396, endPoint x: 630, endPoint y: 425, distance: 326.3
click at [629, 425] on p "General Accepted Accounting Principles (GAAP)" at bounding box center [796, 416] width 996 height 22
drag, startPoint x: 428, startPoint y: 417, endPoint x: 588, endPoint y: 422, distance: 160.1
click at [588, 422] on p "General Accepted Accounting Principles (GAAP)" at bounding box center [796, 416] width 996 height 22
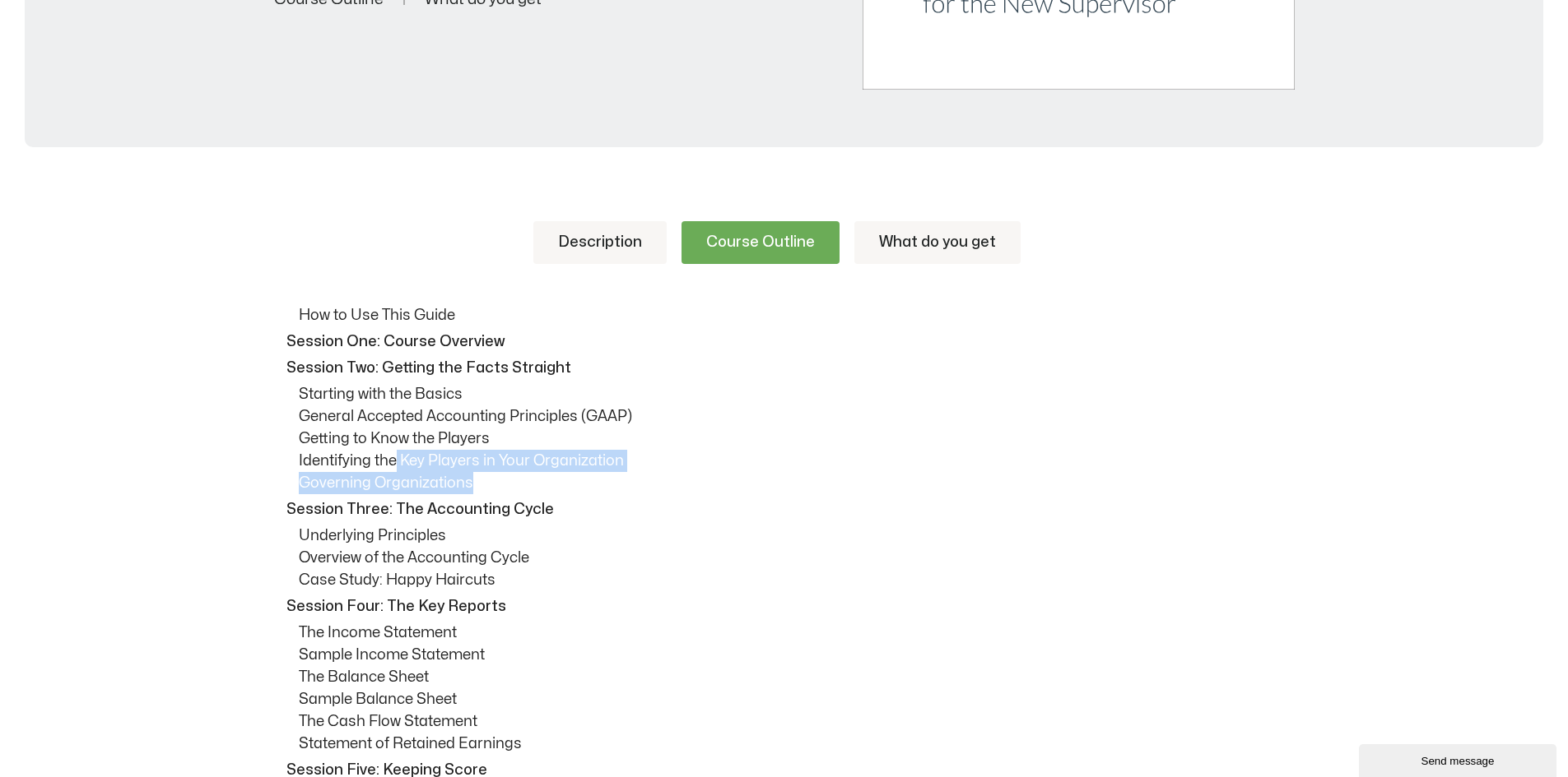
drag, startPoint x: 398, startPoint y: 460, endPoint x: 614, endPoint y: 471, distance: 216.3
click at [595, 472] on p "Governing Organizations" at bounding box center [796, 482] width 996 height 22
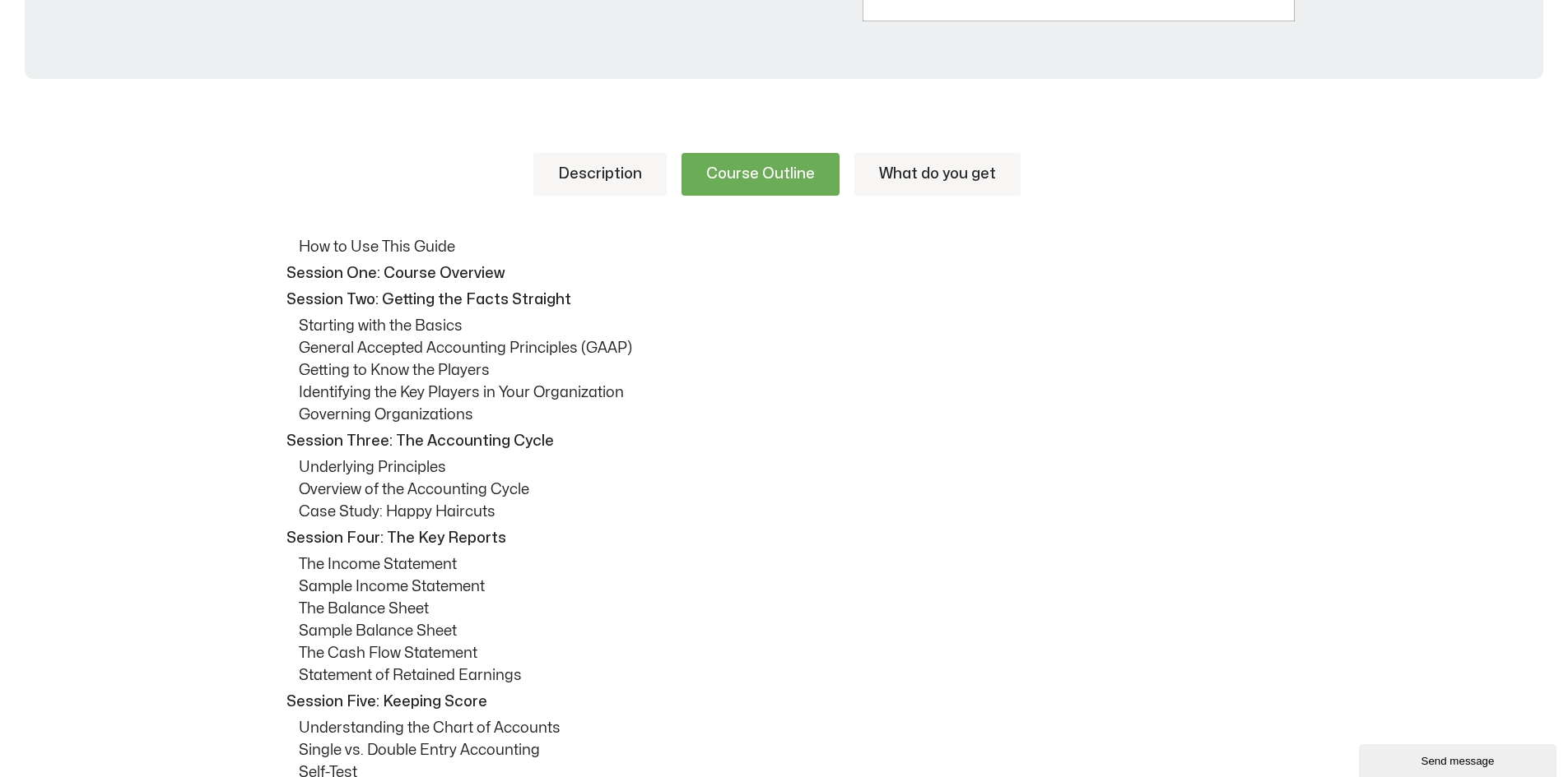
scroll to position [823, 0]
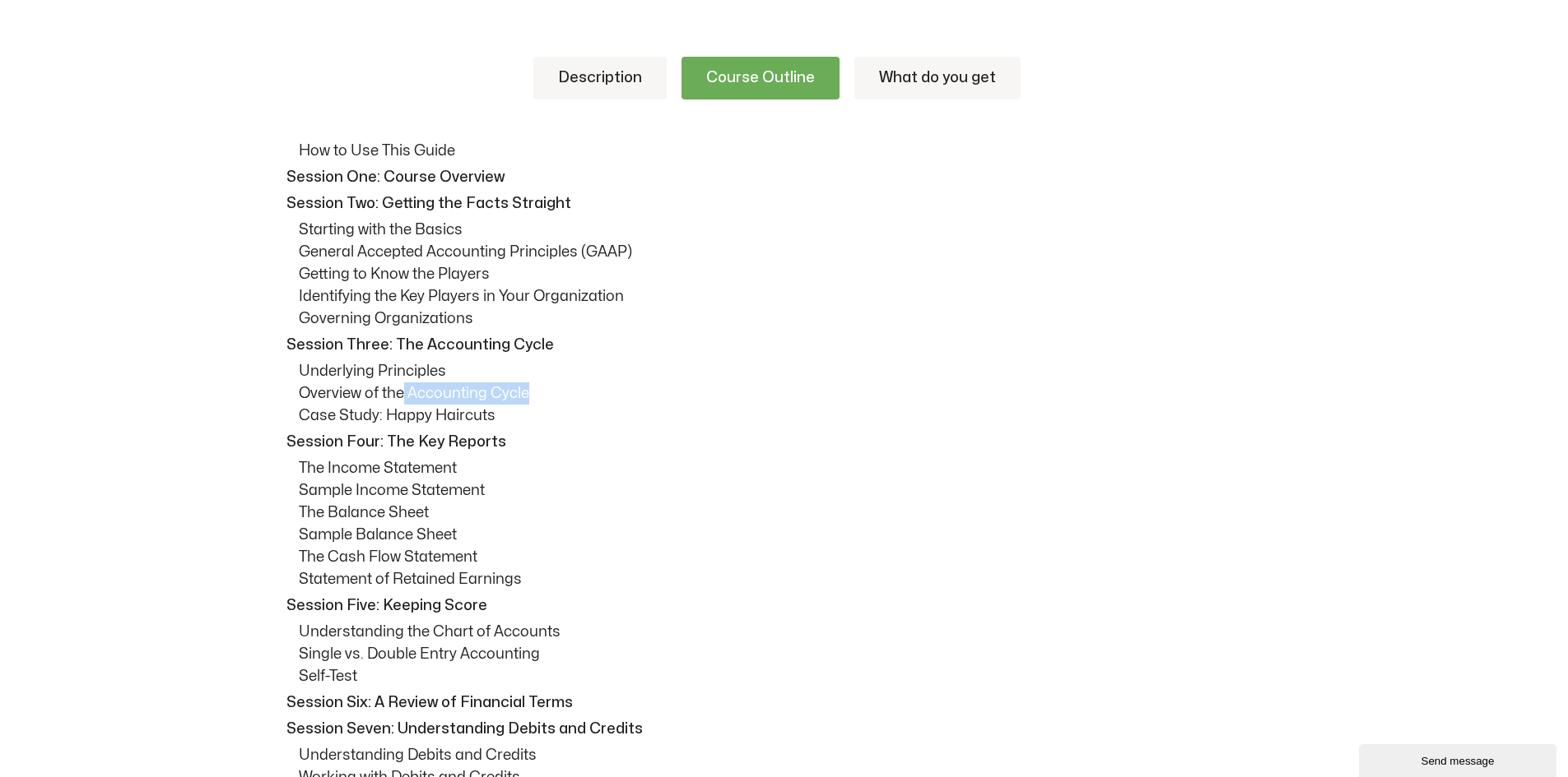
drag, startPoint x: 402, startPoint y: 393, endPoint x: 570, endPoint y: 387, distance: 168.1
click at [570, 387] on p "Overview of the Accounting Cycle" at bounding box center [796, 393] width 996 height 22
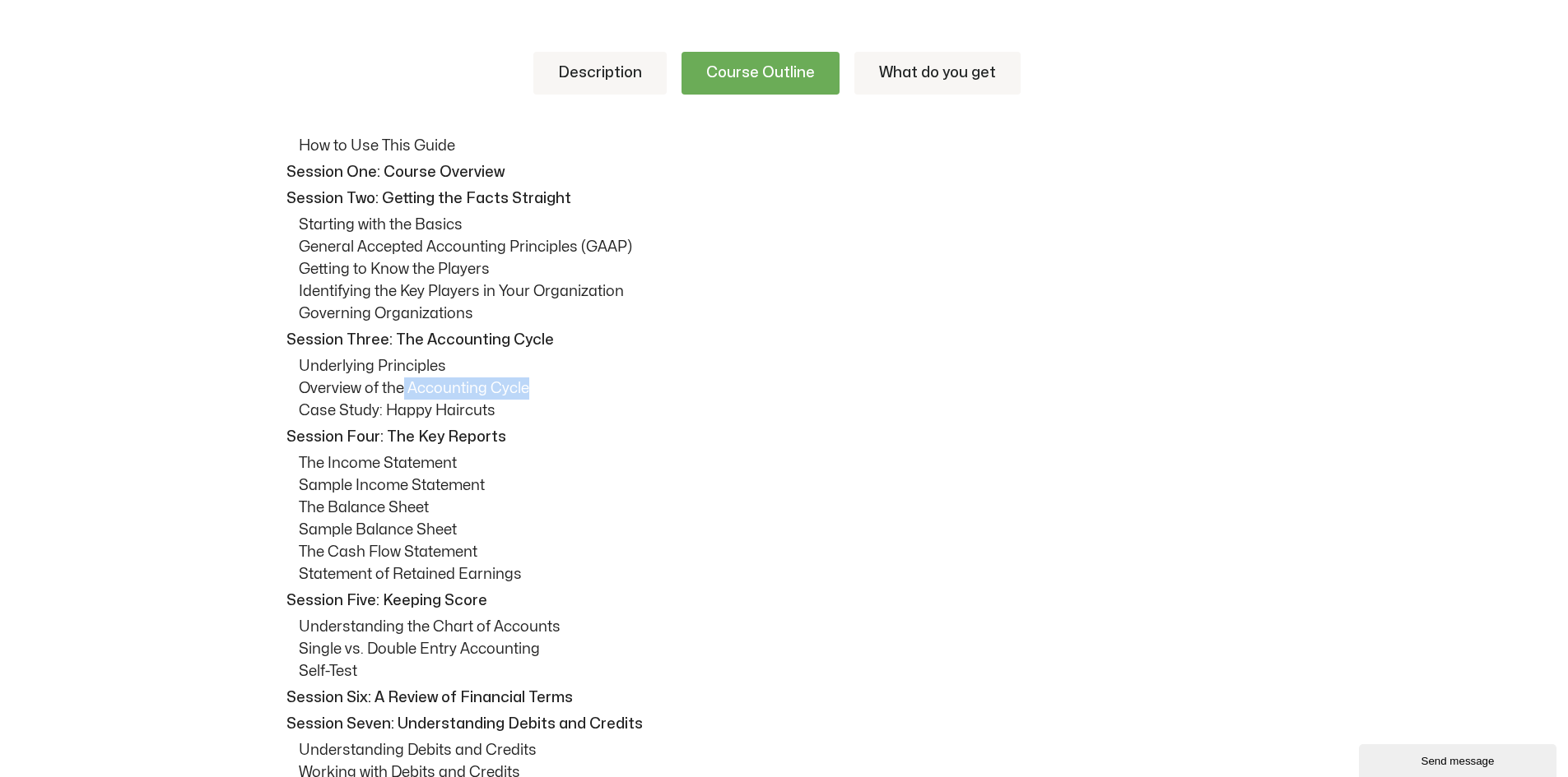
scroll to position [905, 0]
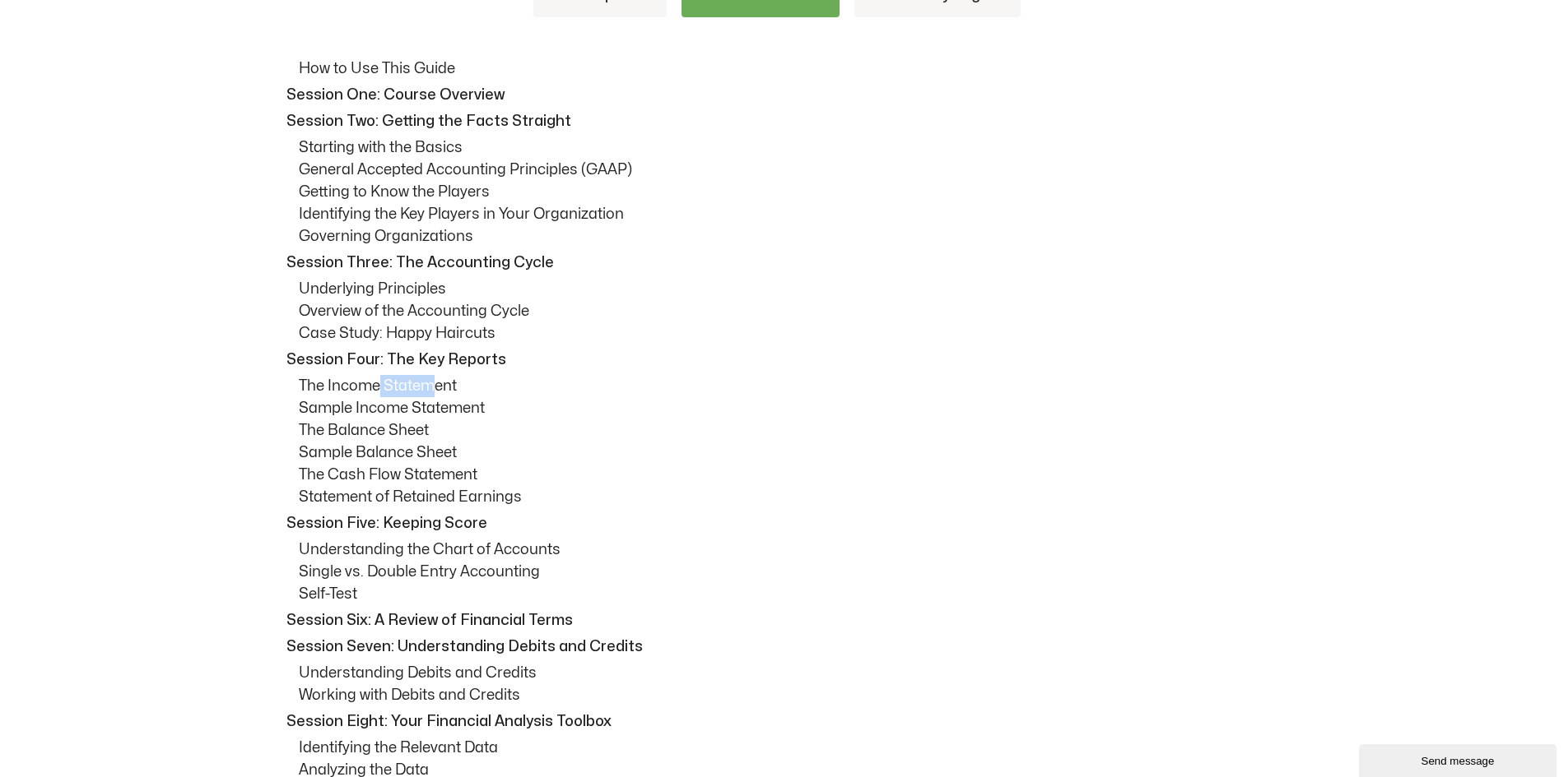
click at [435, 390] on p "The Income Statement" at bounding box center [796, 385] width 996 height 22
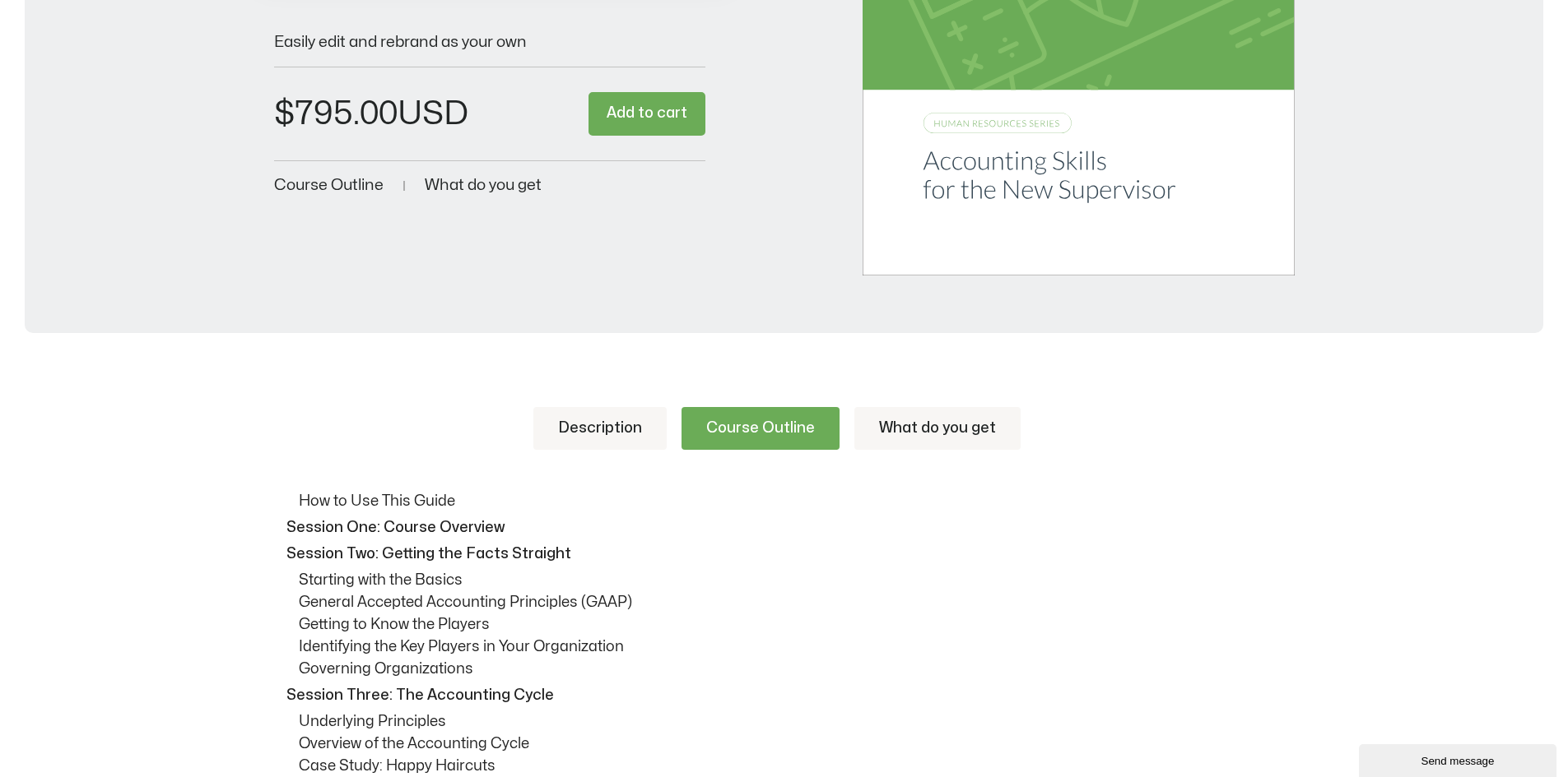
scroll to position [494, 0]
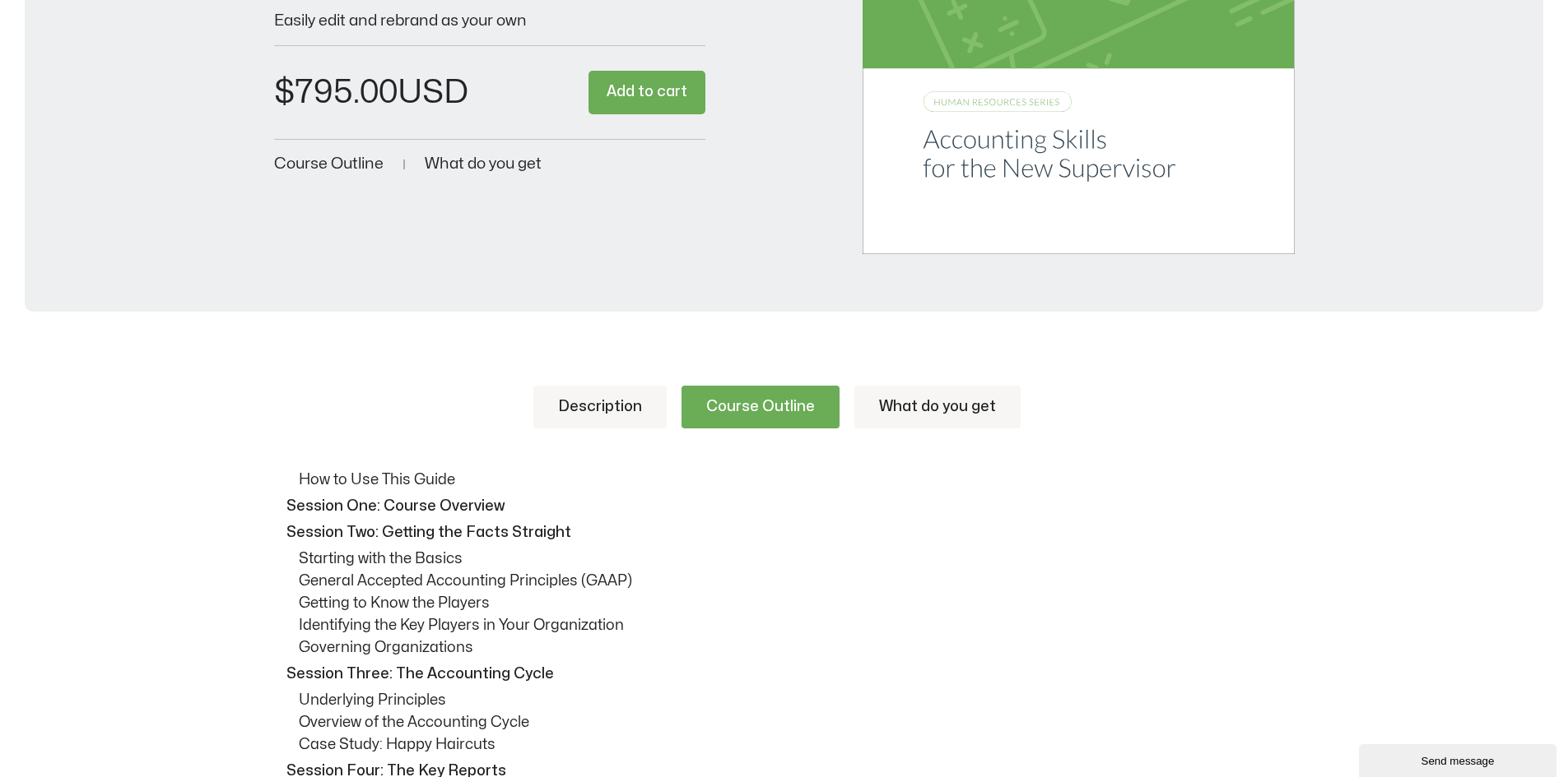
click at [944, 423] on link "What do you get" at bounding box center [938, 407] width 166 height 43
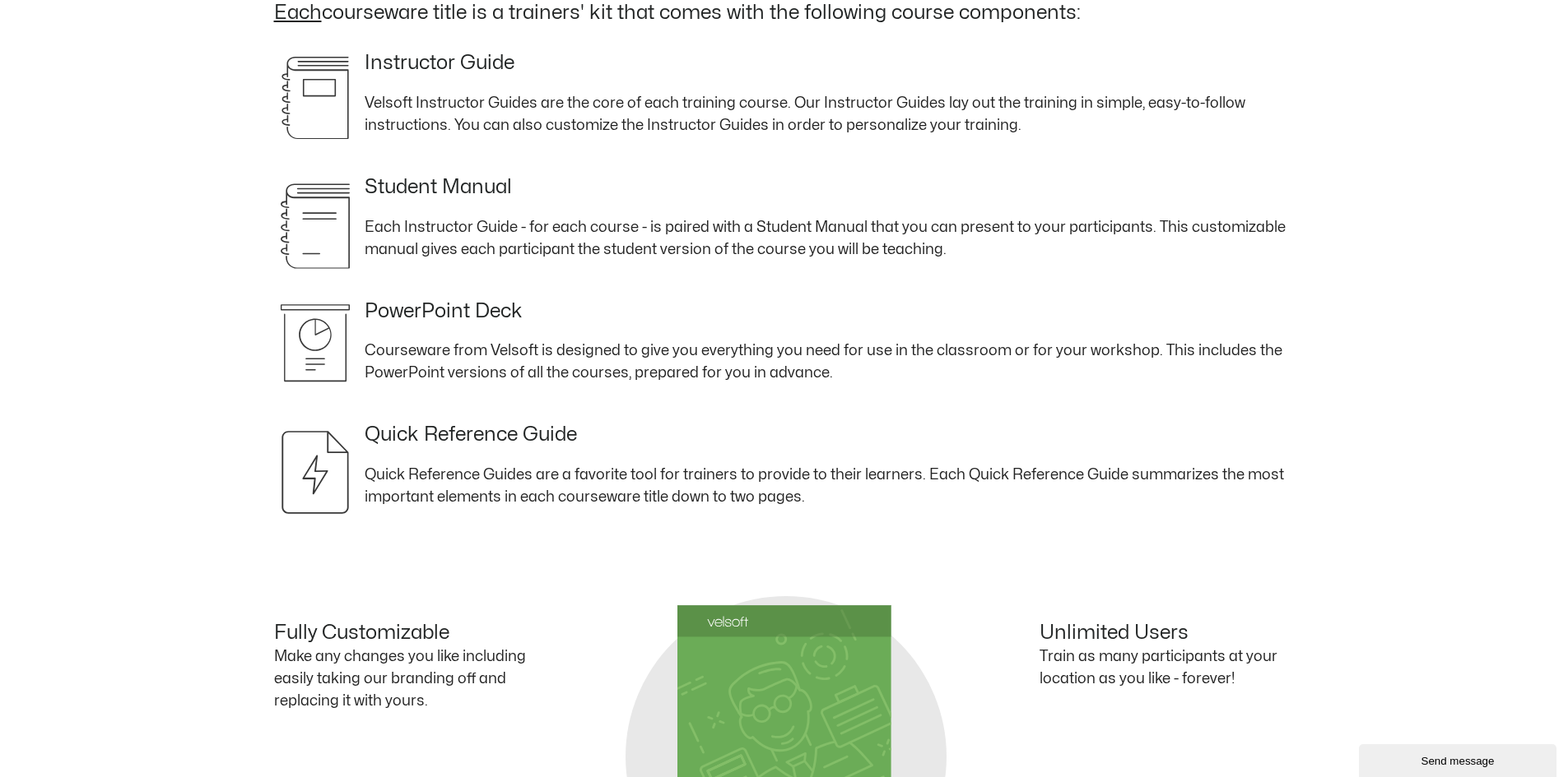
scroll to position [986, 0]
